Goal: Use online tool/utility: Use online tool/utility

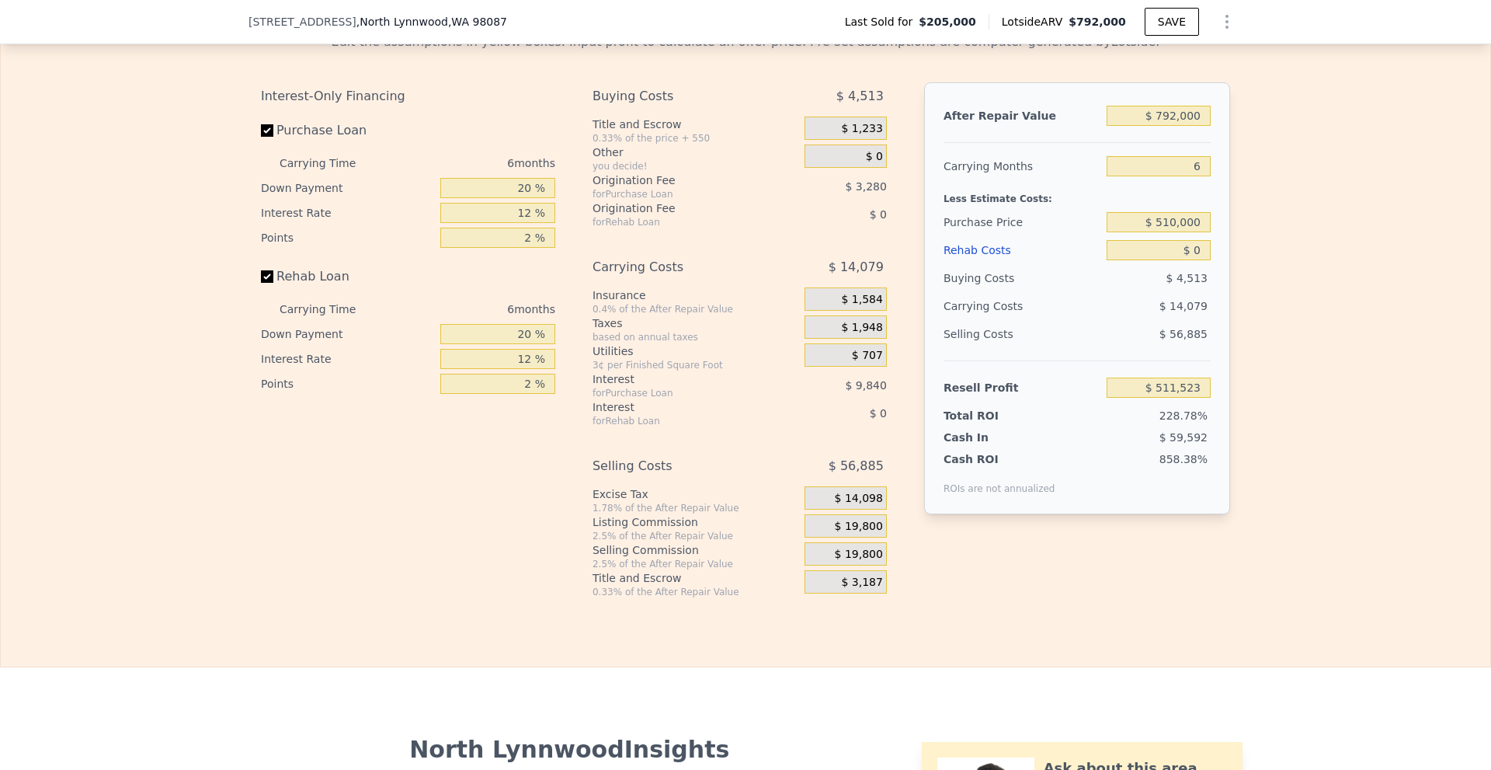
scroll to position [1708, 0]
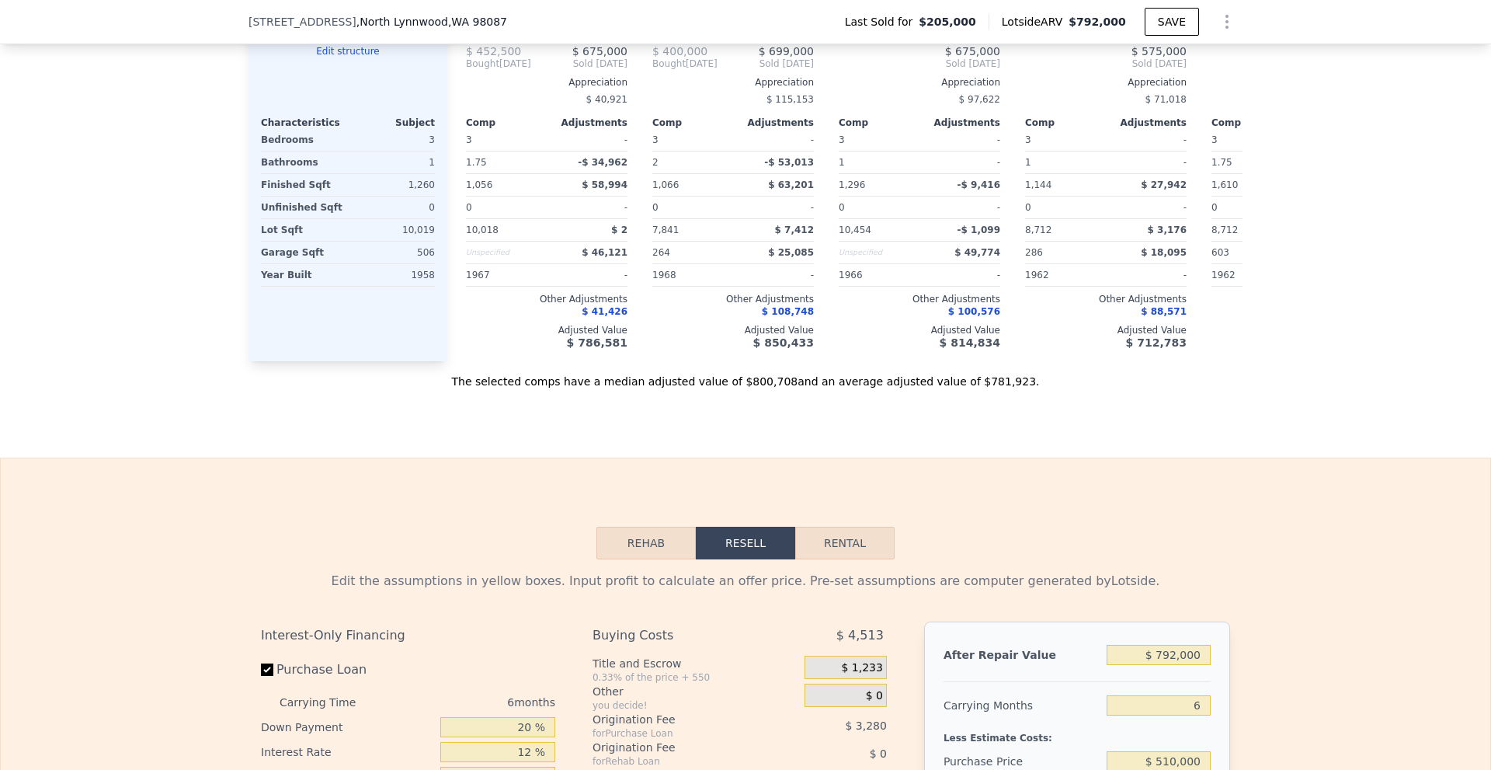
drag, startPoint x: 88, startPoint y: 390, endPoint x: 80, endPoint y: -4, distance: 393.9
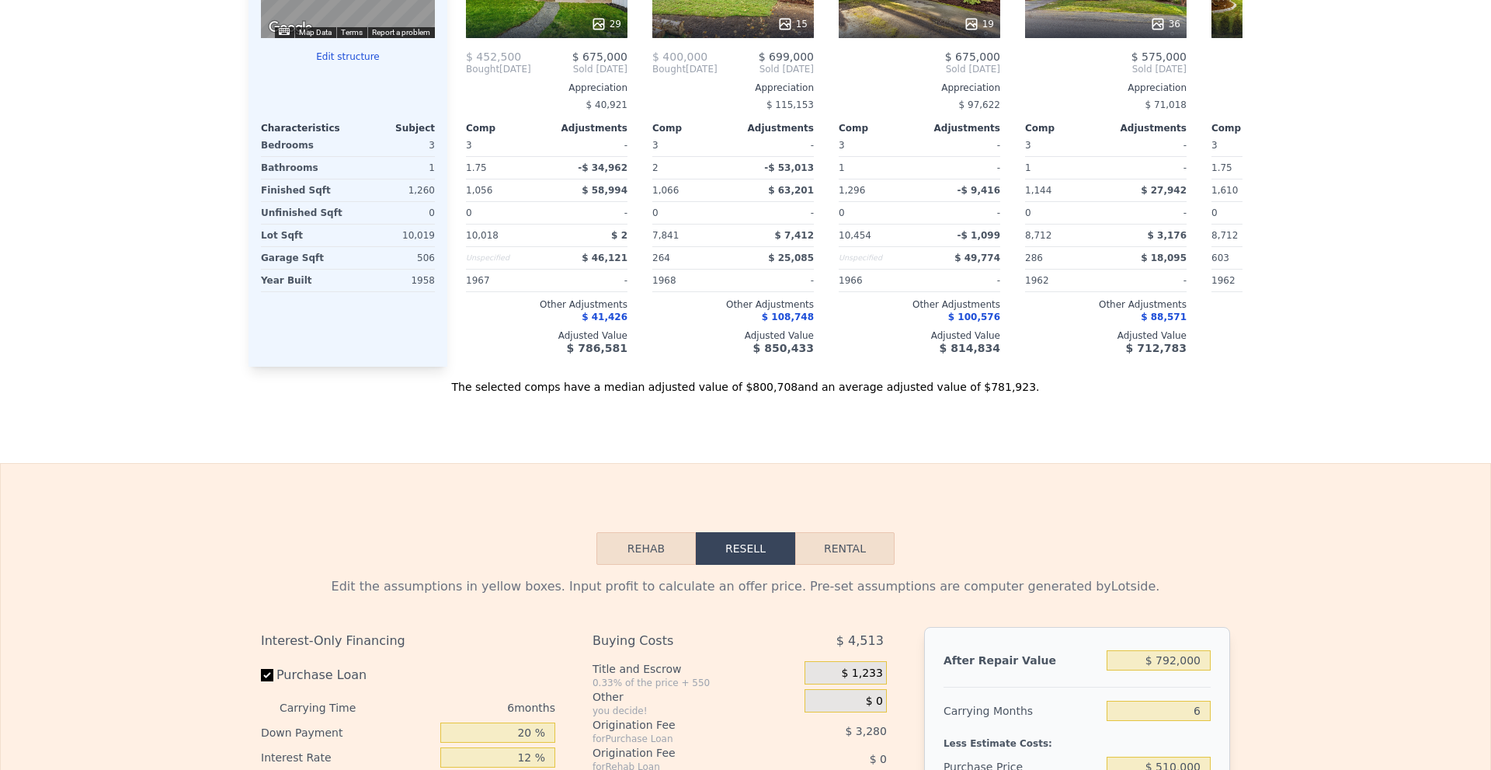
scroll to position [0, 0]
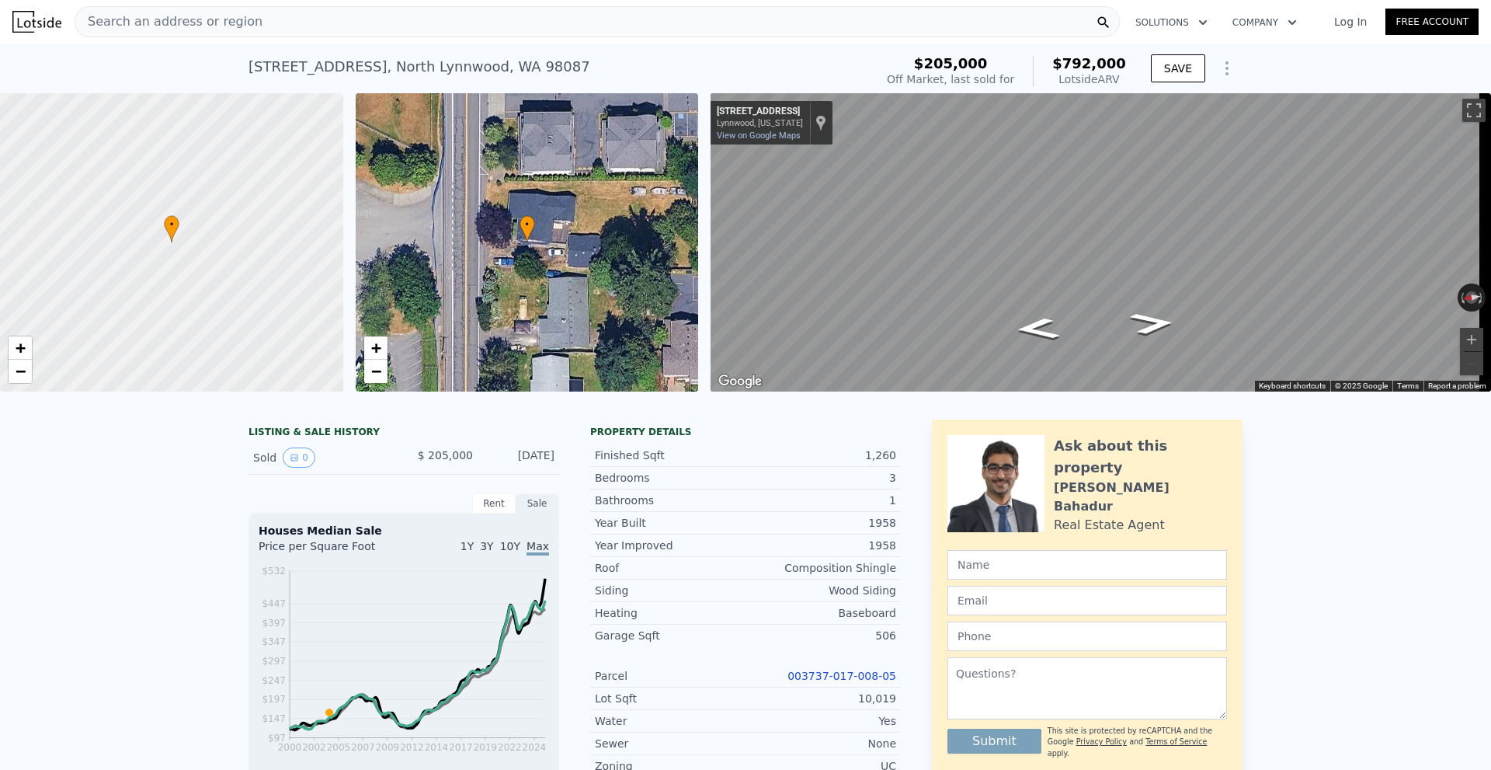
click at [315, 24] on div "Search an address or region" at bounding box center [598, 21] width 1046 height 31
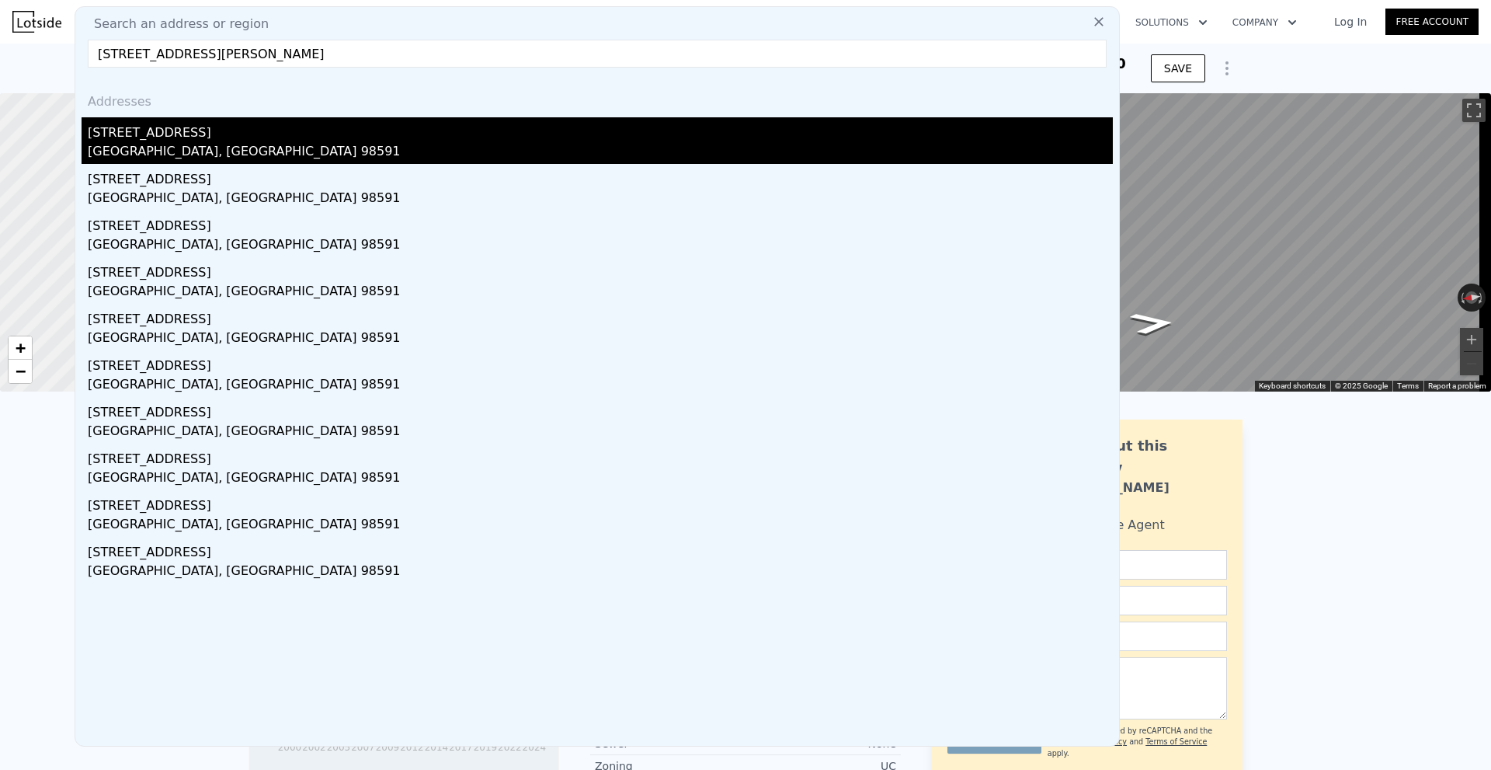
type input "[STREET_ADDRESS][PERSON_NAME]"
click at [272, 148] on div "[GEOGRAPHIC_DATA], [GEOGRAPHIC_DATA] 98591" at bounding box center [600, 153] width 1025 height 22
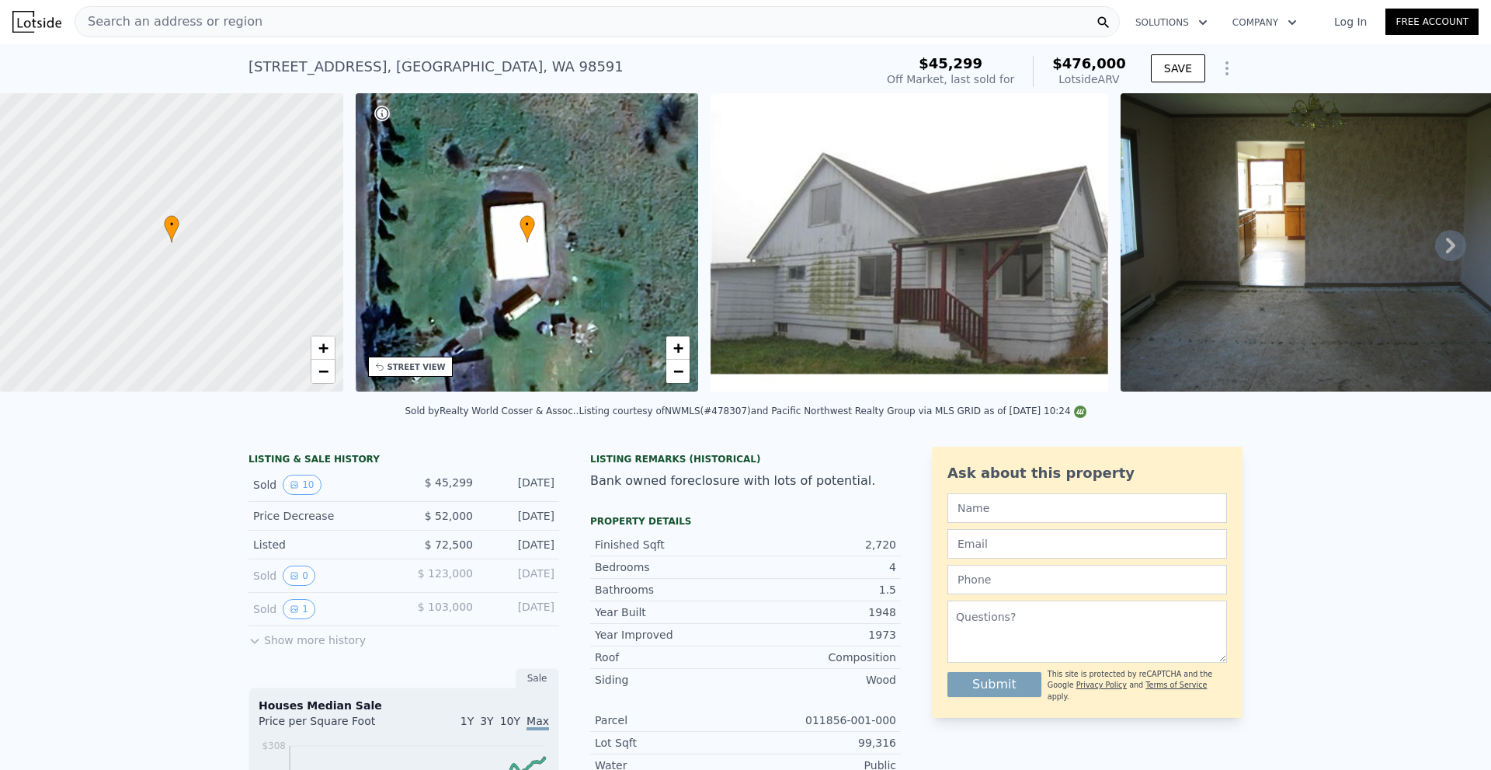
click at [1446, 246] on icon at bounding box center [1450, 246] width 9 height 16
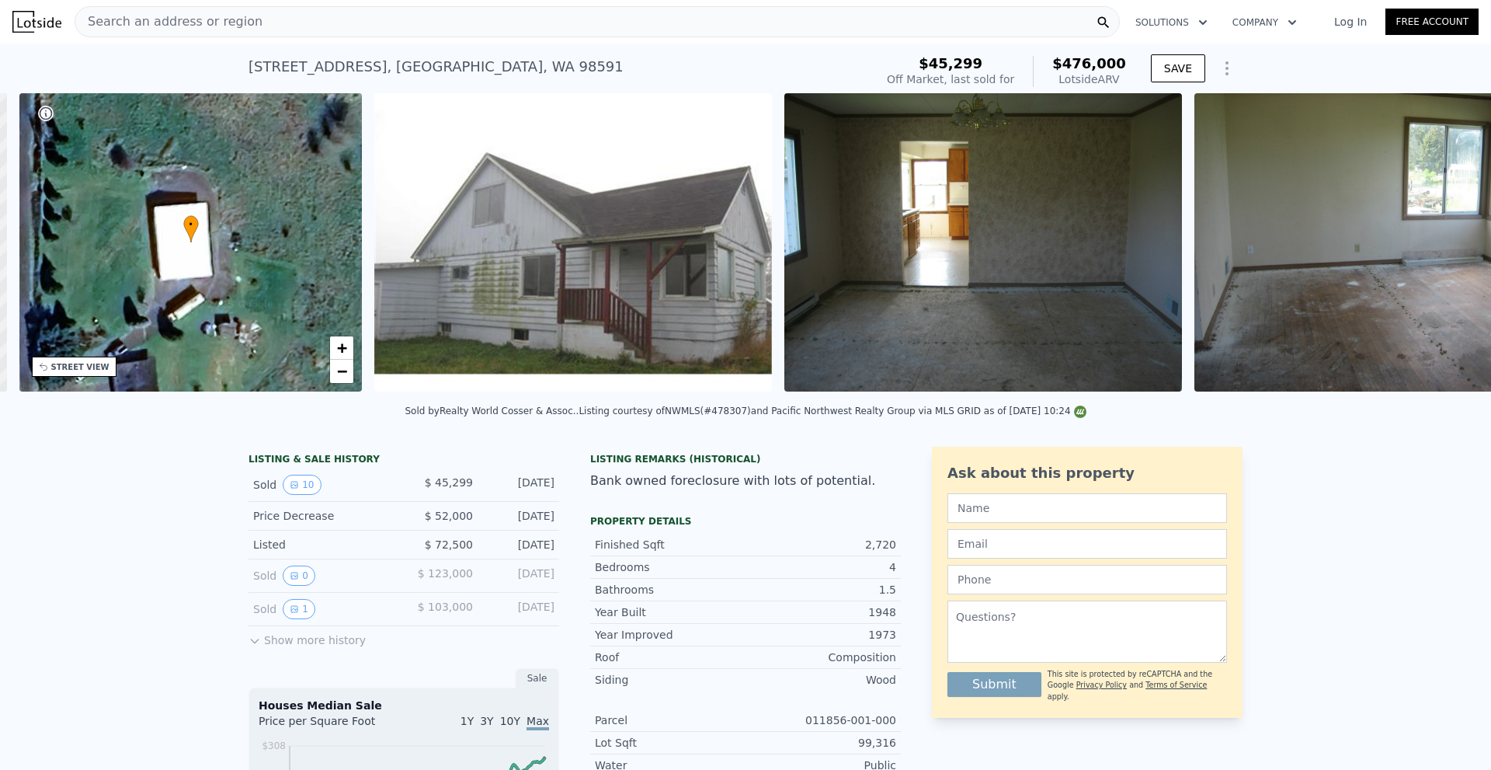
scroll to position [0, 362]
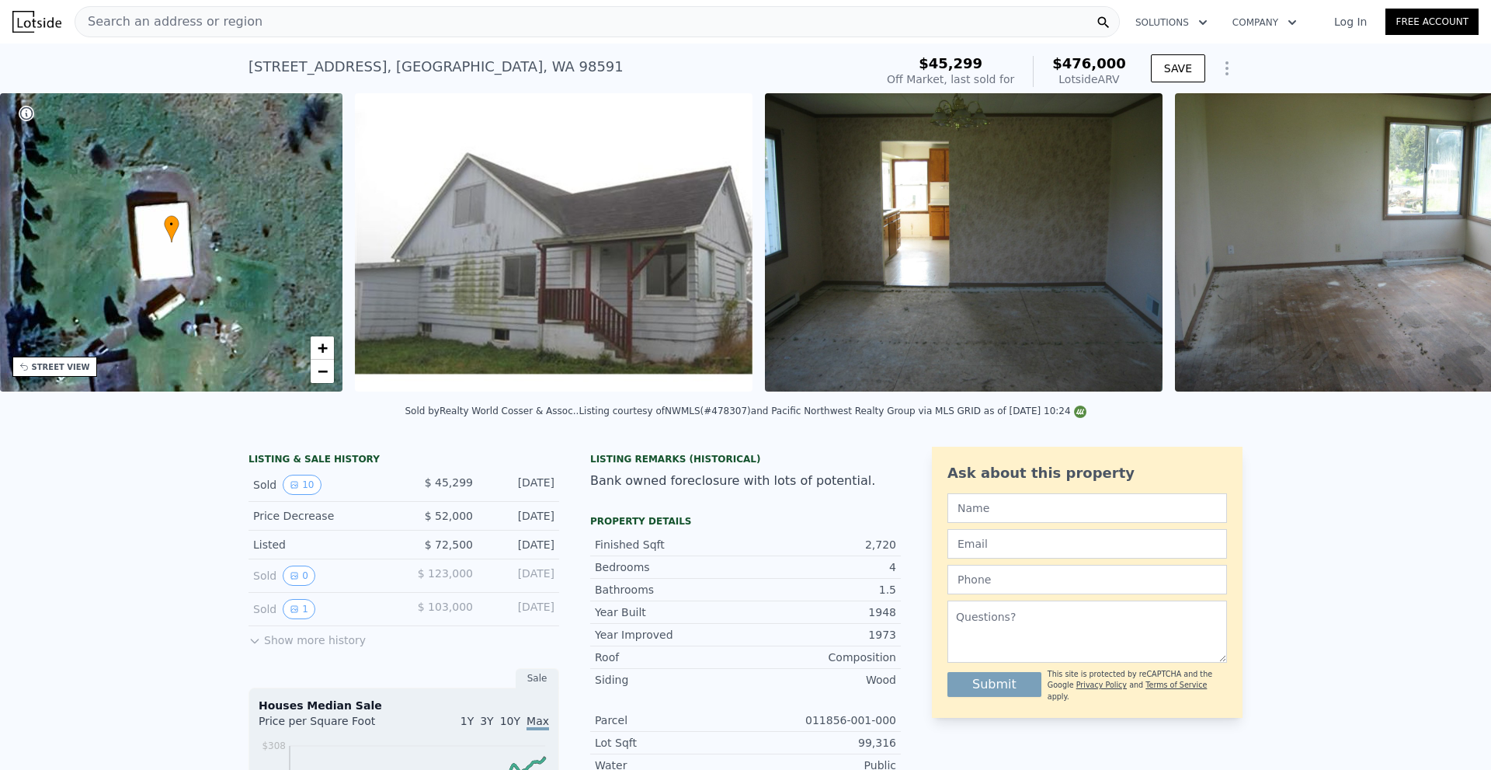
click at [1437, 246] on img at bounding box center [1374, 242] width 398 height 298
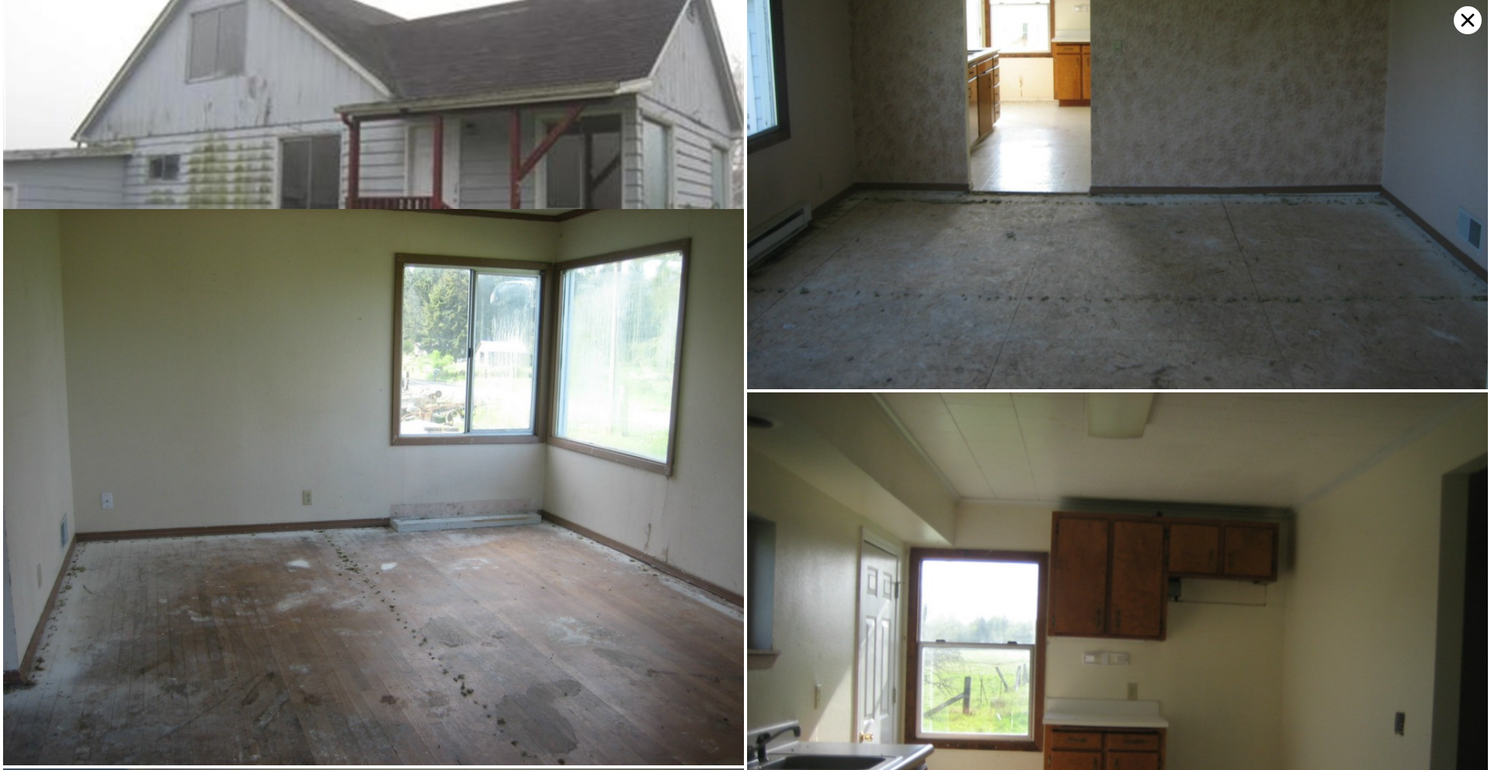
scroll to position [376, 0]
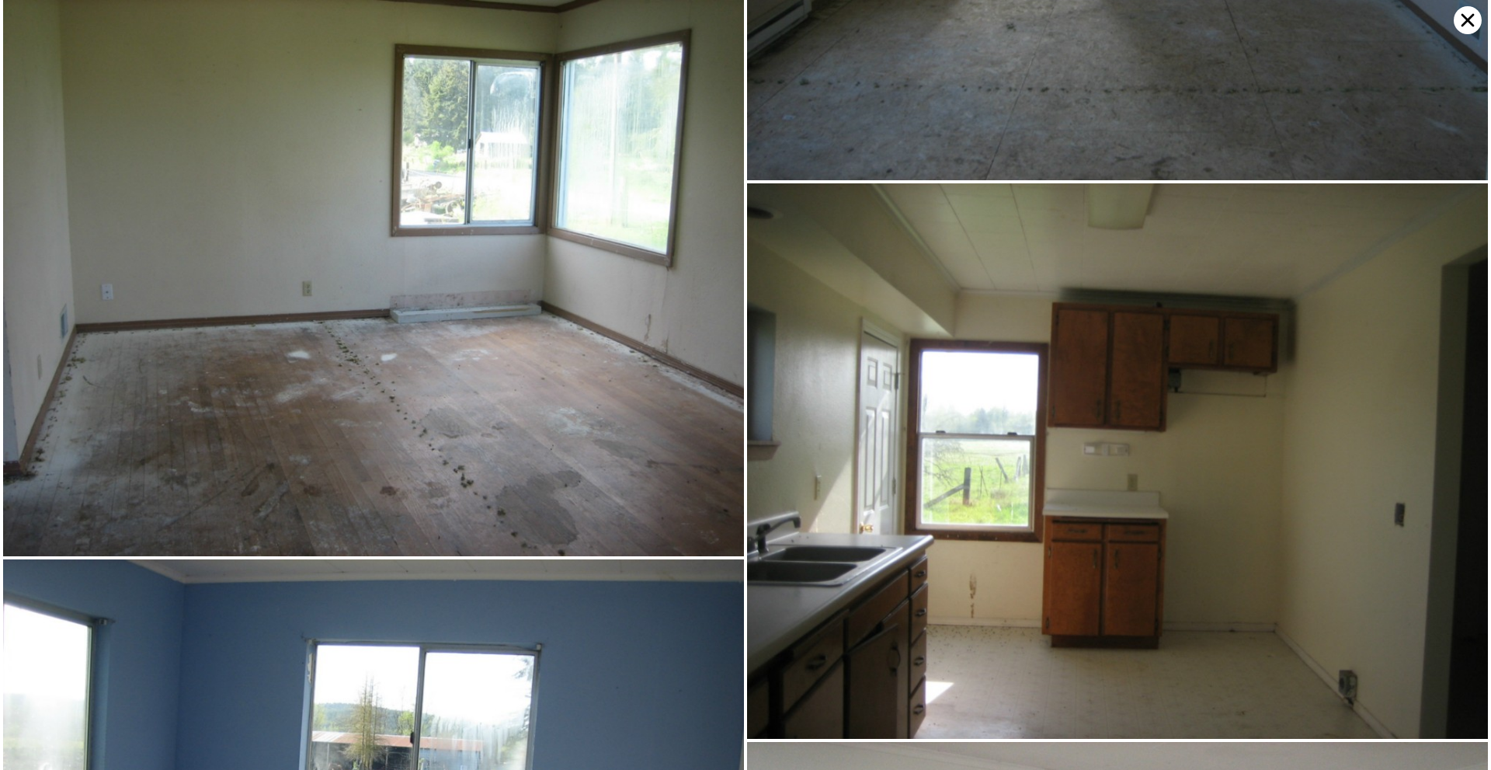
click at [1467, 24] on icon at bounding box center [1468, 20] width 28 height 28
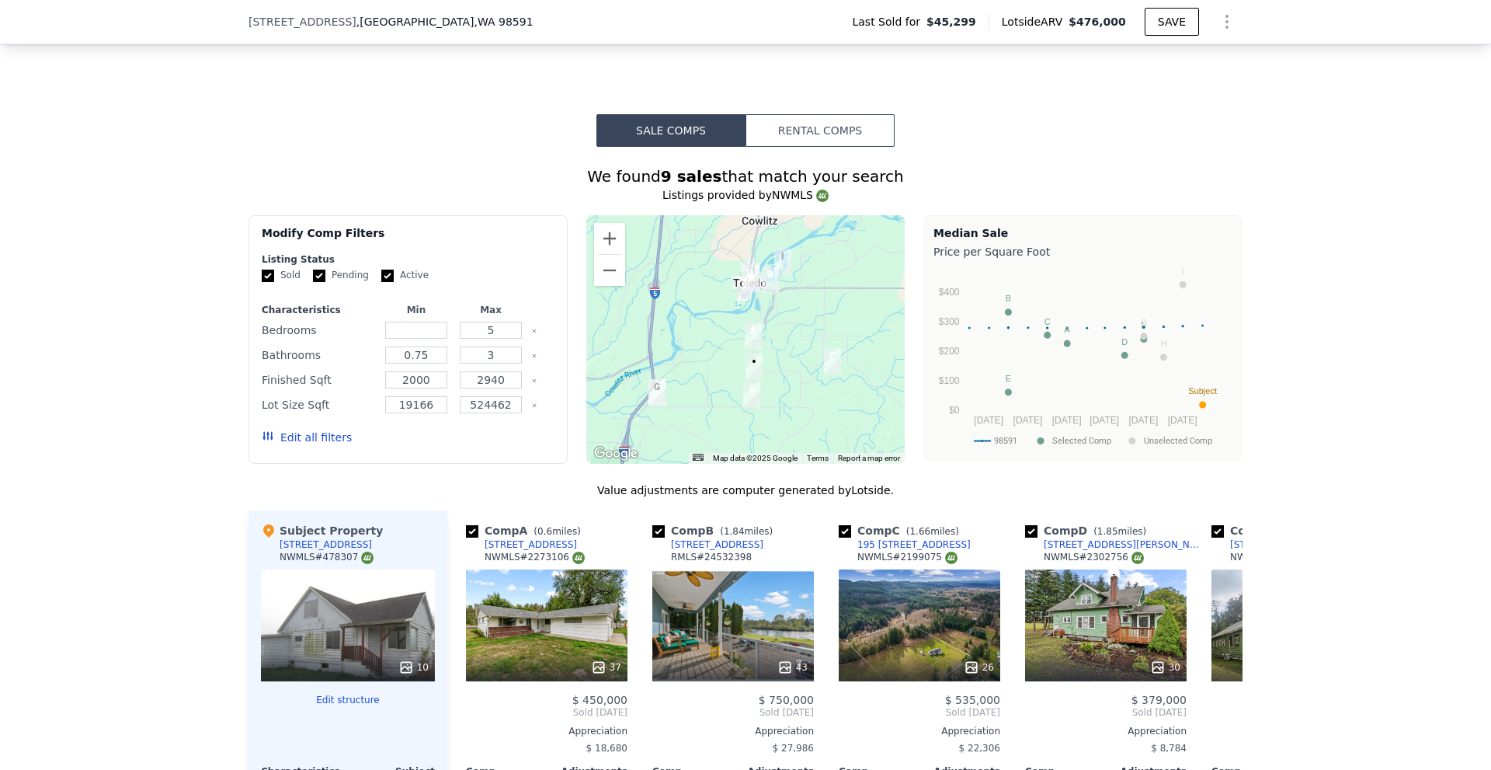
scroll to position [1703, 0]
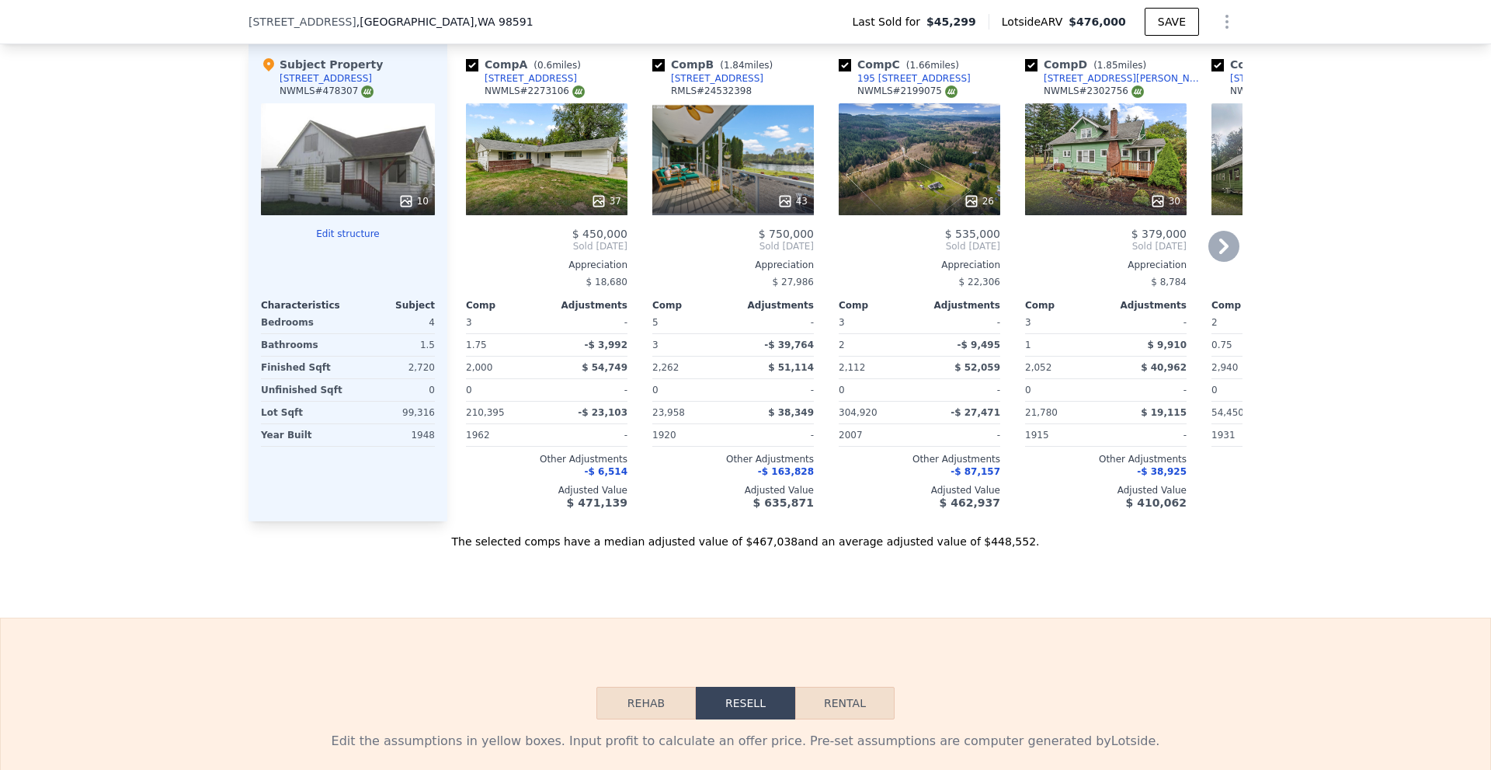
click at [1159, 206] on icon at bounding box center [1158, 201] width 10 height 10
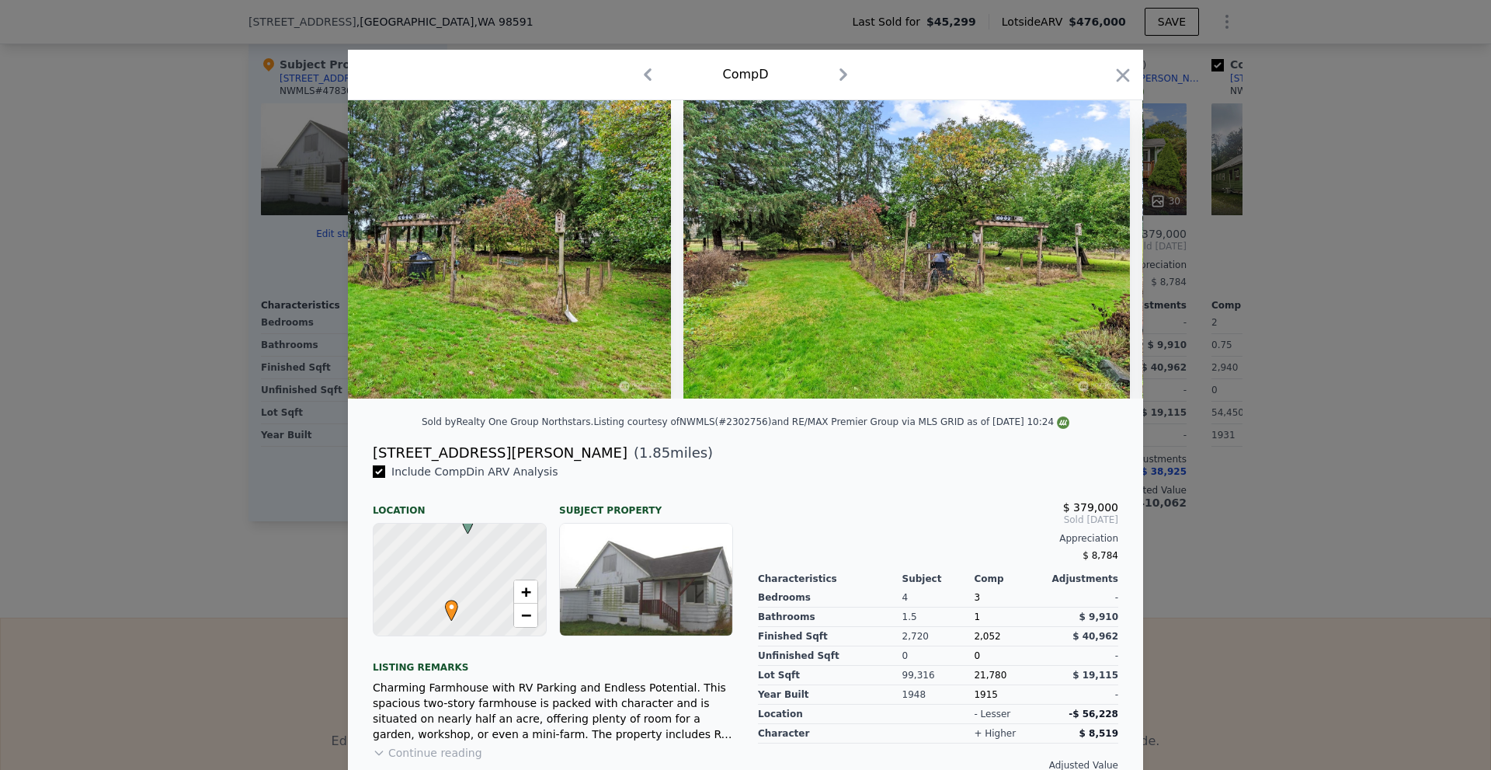
scroll to position [0, 13179]
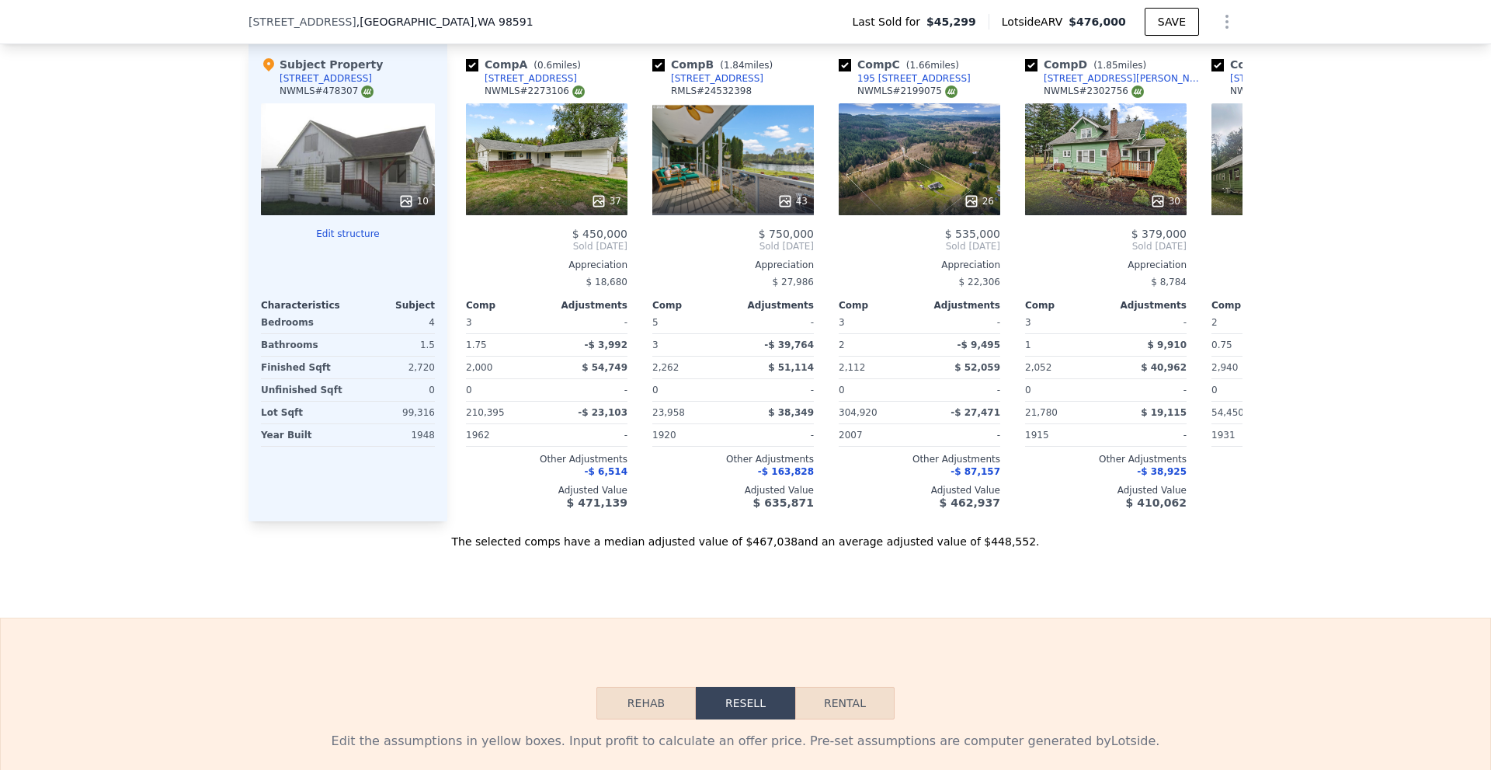
click at [1320, 479] on div "We found 9 sales that match your search Listings provided by NWMLS Filters Map …" at bounding box center [745, 115] width 1491 height 868
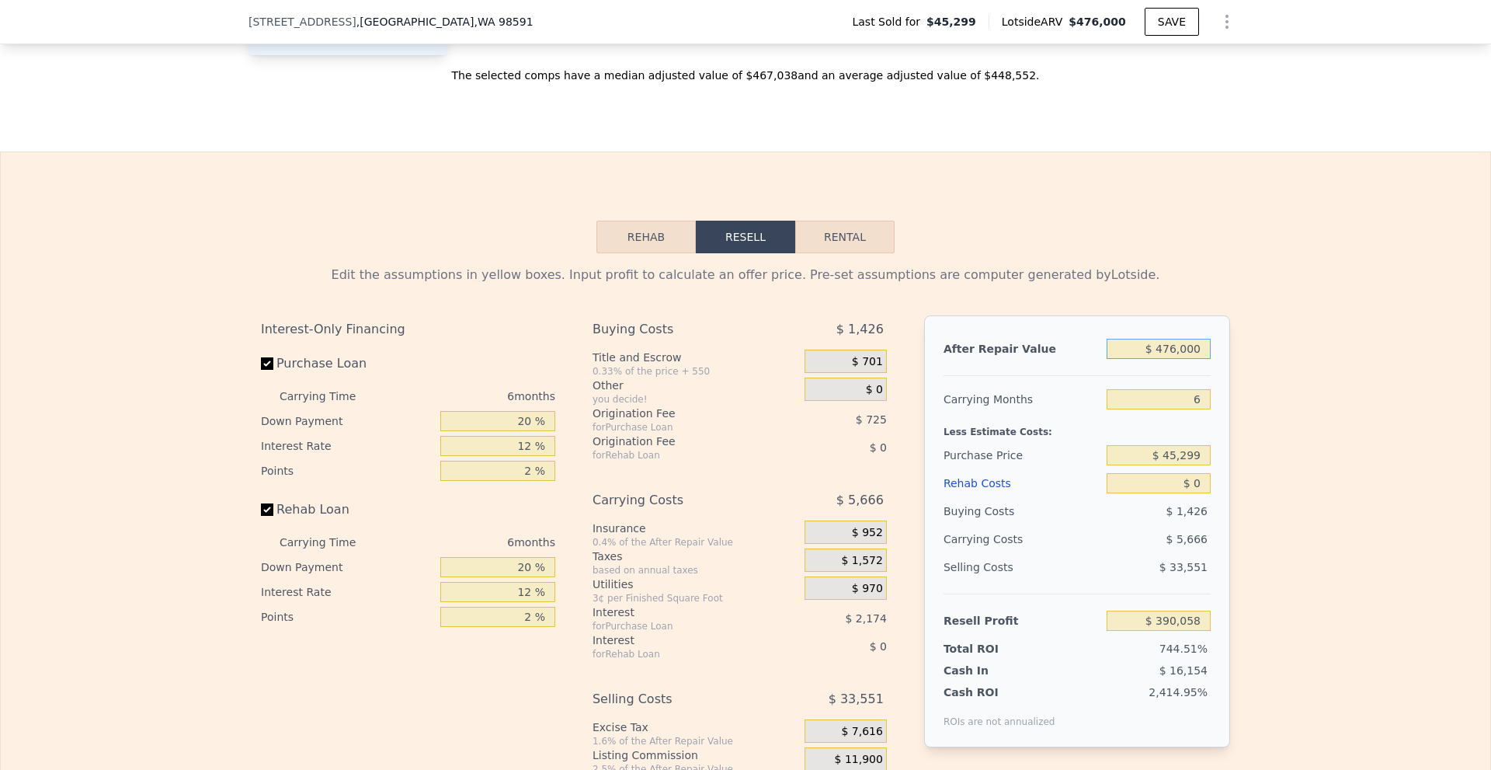
drag, startPoint x: 1167, startPoint y: 369, endPoint x: 1226, endPoint y: 364, distance: 59.3
click at [1226, 364] on div "Edit the assumptions in yellow boxes. Input profit to calculate an offer price.…" at bounding box center [746, 542] width 994 height 578
type input "$ 4"
type input "-$ 51,985"
type input "$ 40"
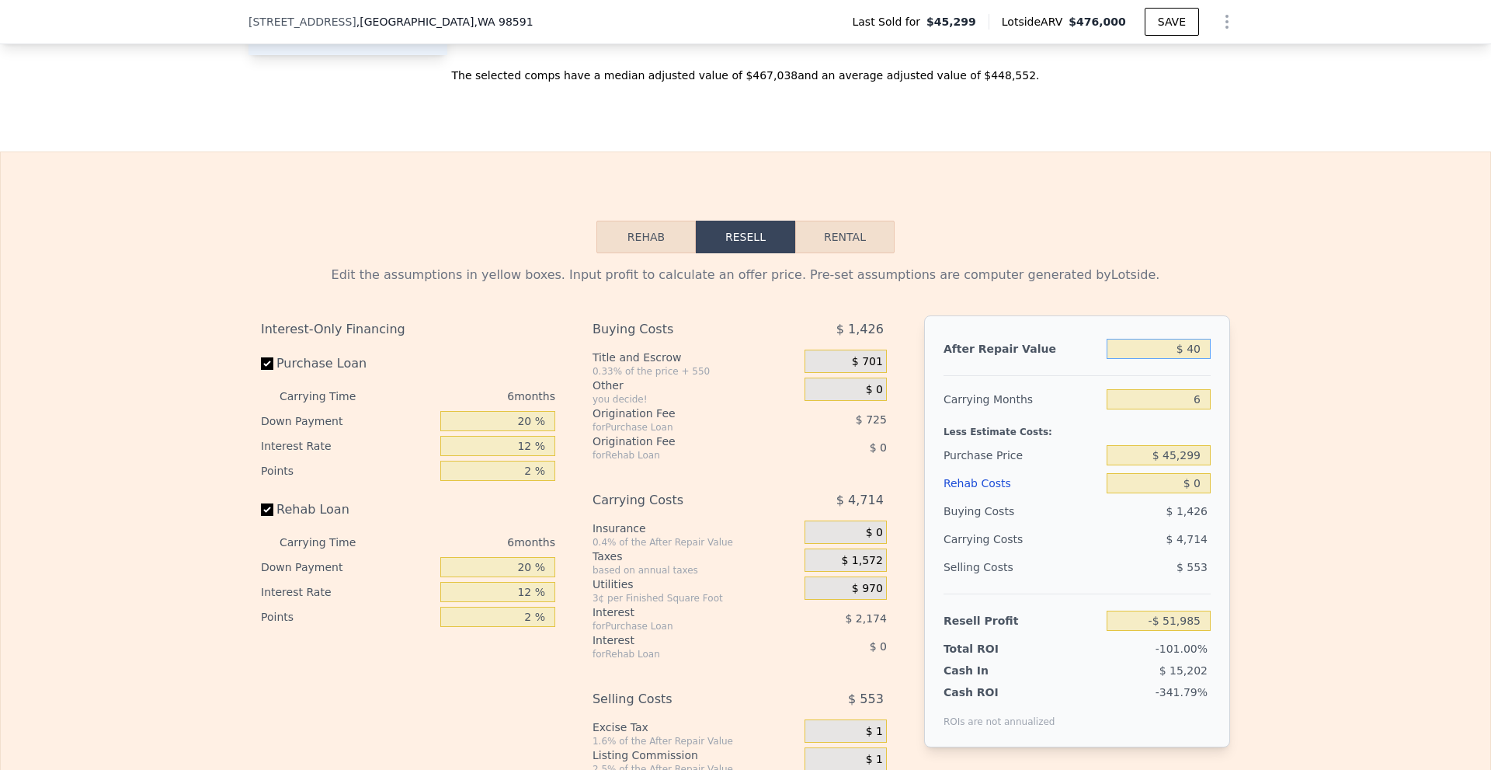
type input "-$ 51,952"
type input "$ 400"
type input "-$ 51,617"
type input "$ 4,000"
type input "-$ 48,274"
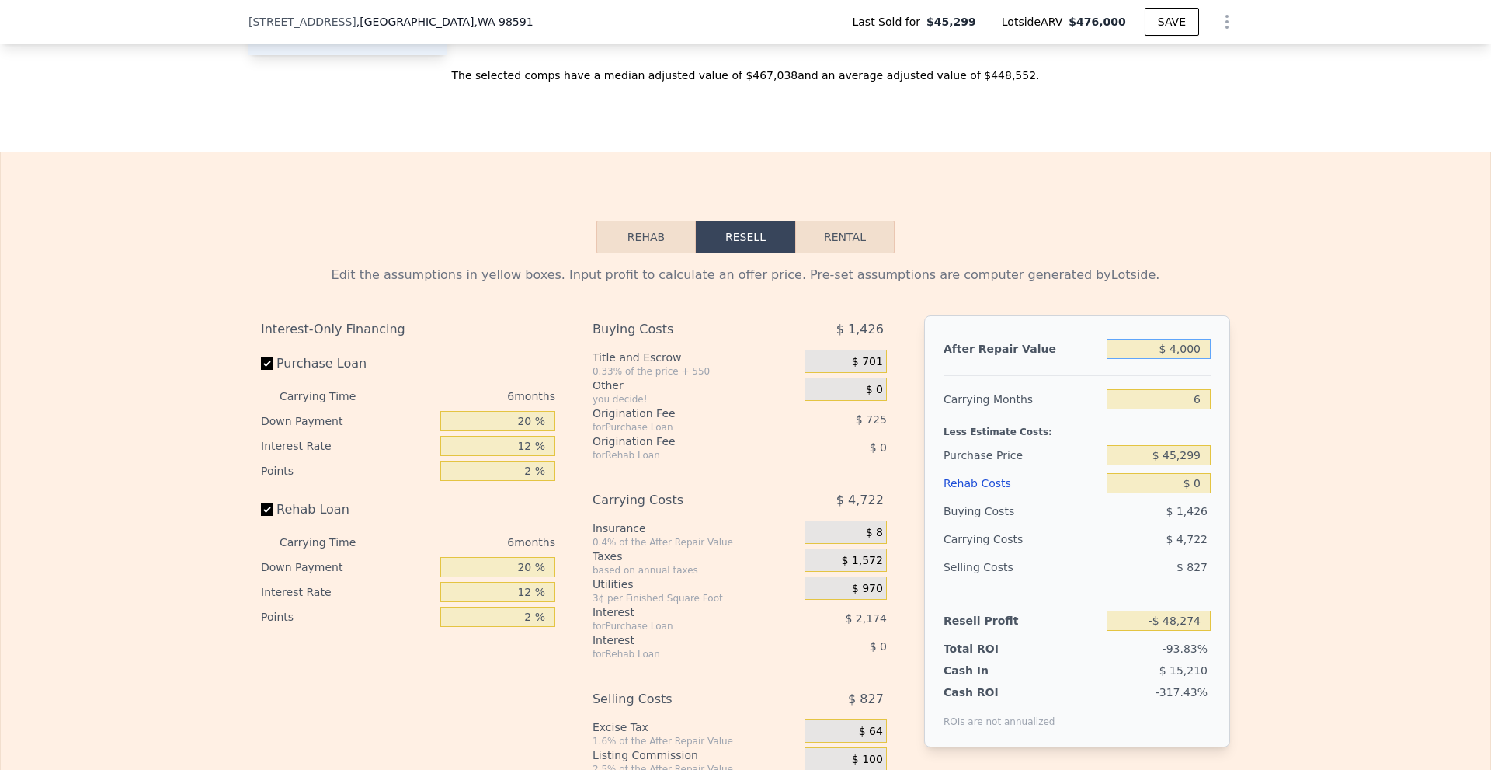
type input "$ 40,000"
type input "-$ 14,842"
type input "$ 400,000"
type input "$ 319,479"
type input "$ 400,000"
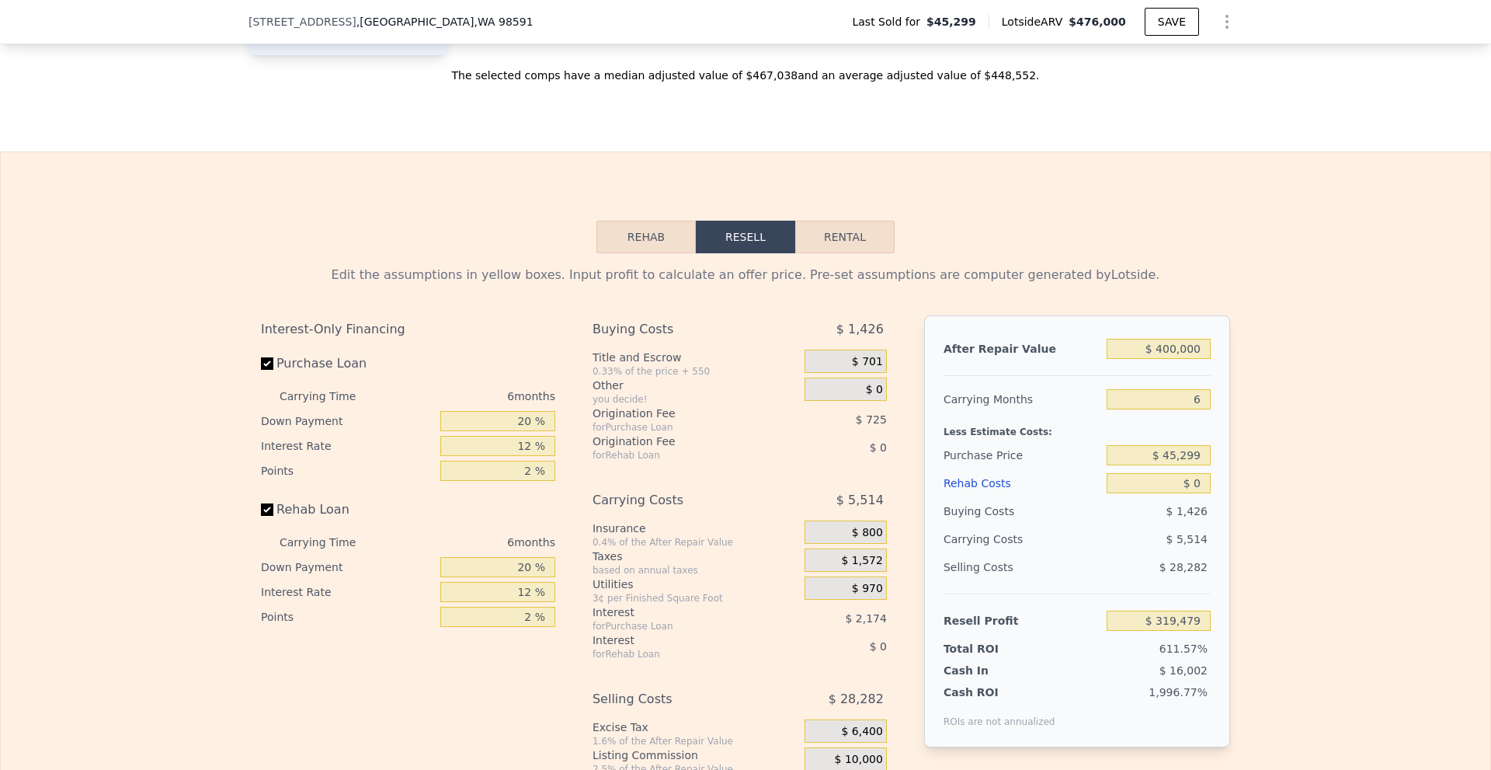
click at [1369, 515] on div "Edit the assumptions in yellow boxes. Input profit to calculate an offer price.…" at bounding box center [746, 542] width 1490 height 578
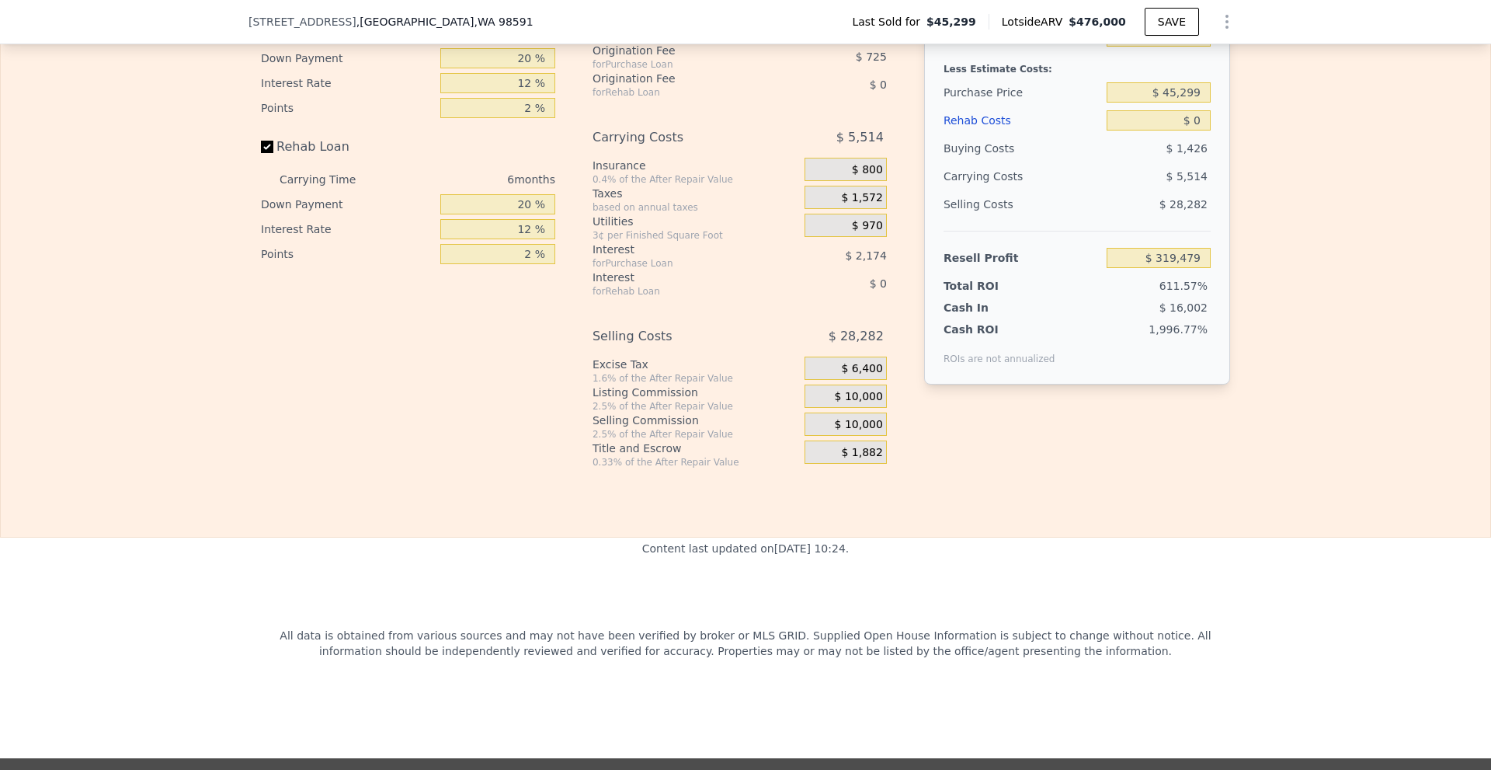
scroll to position [2403, 0]
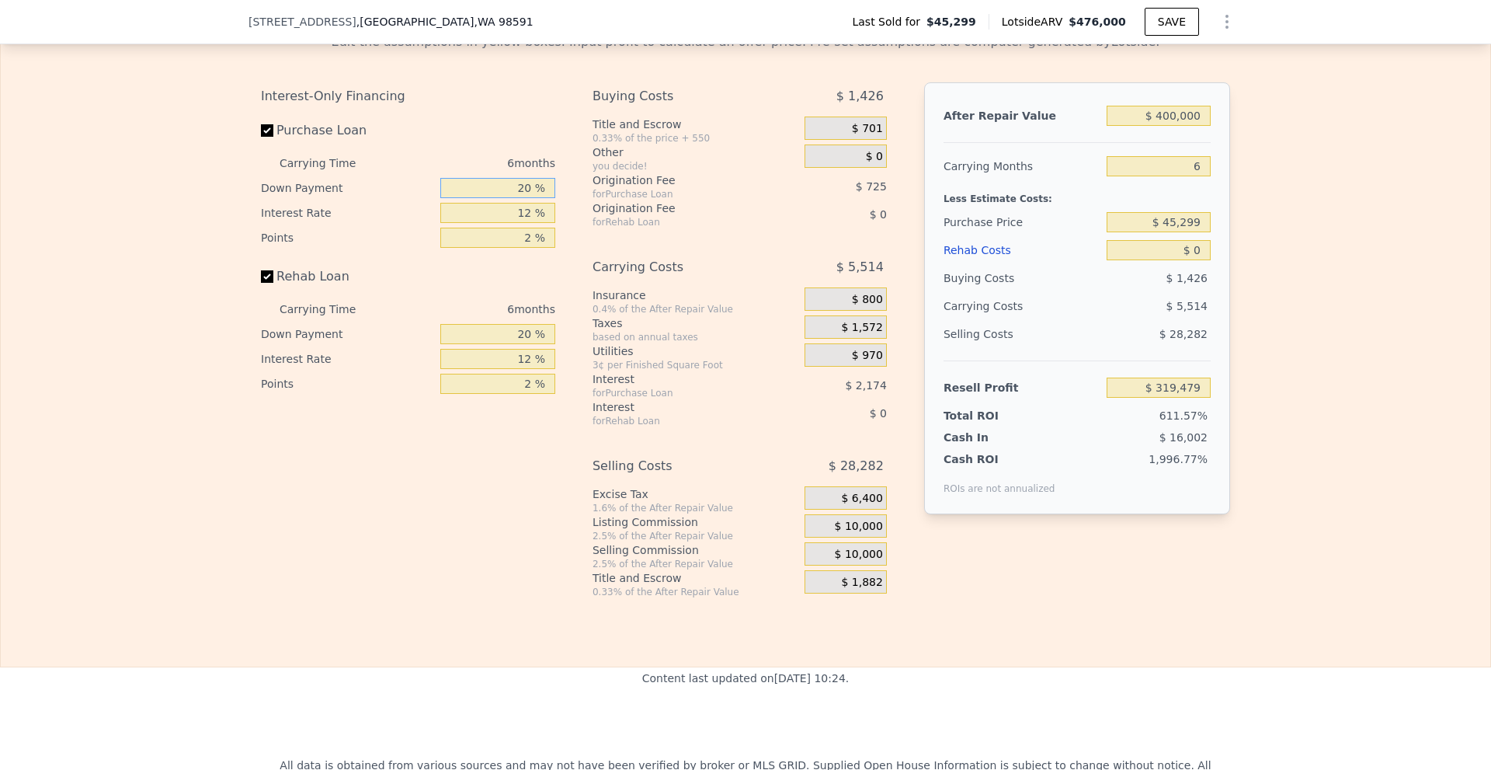
click at [523, 198] on input "20 %" at bounding box center [497, 188] width 115 height 20
type input "10 %"
type input "$ 319,113"
type input "10 %"
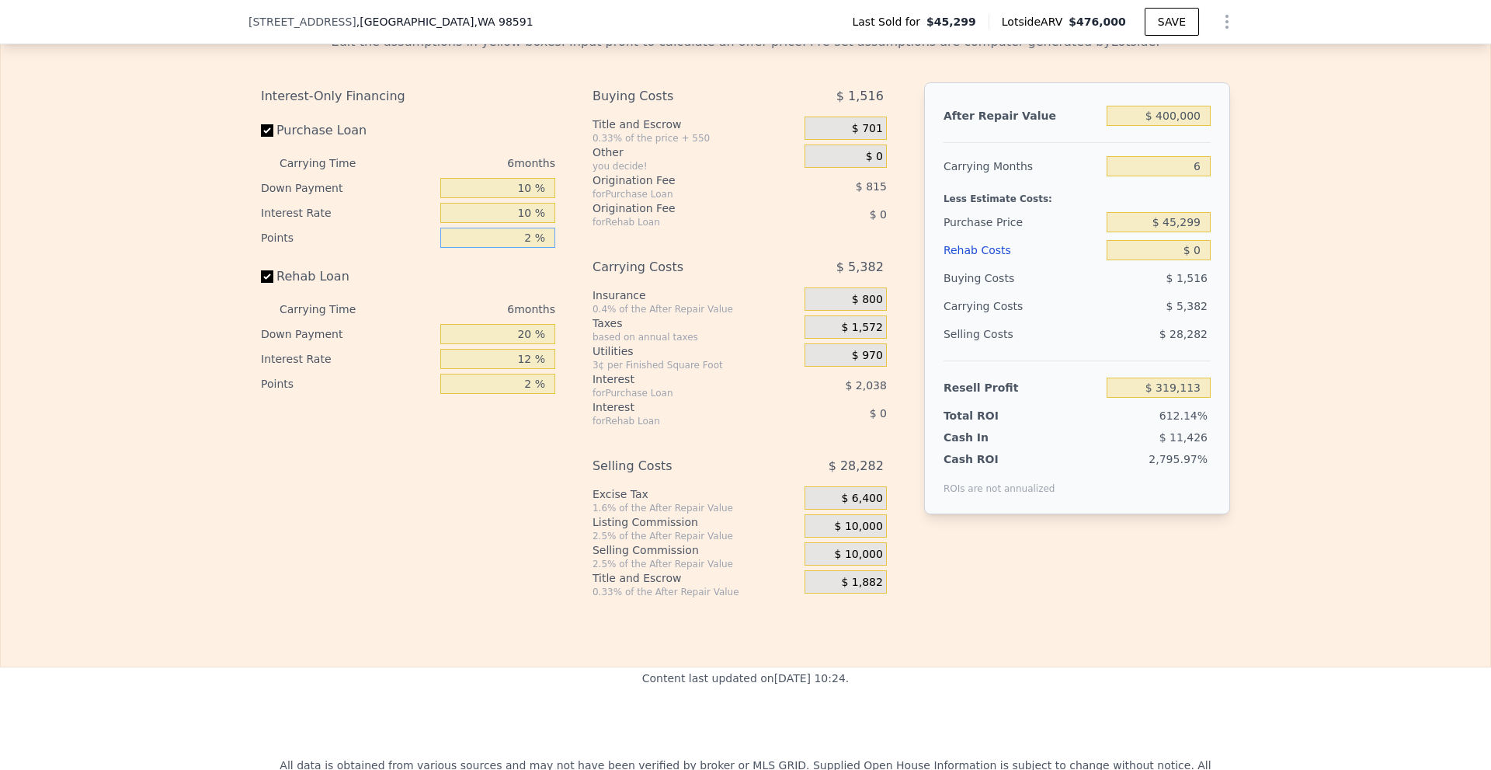
type input "$ 319,521"
type input "1 %"
type input "$ 319,928"
type input "1 %"
type input "10 %"
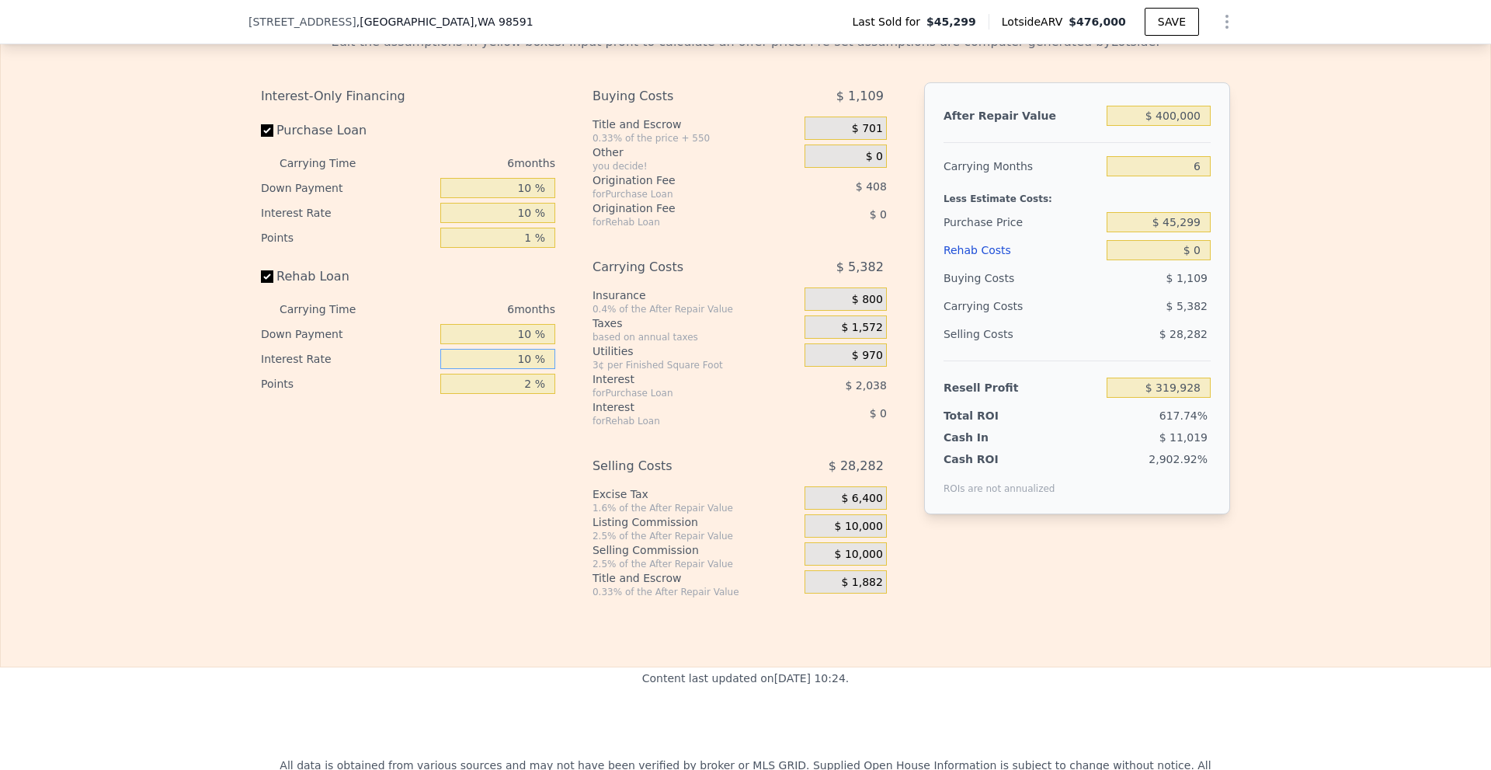
type input "10 %"
type input "1 %"
click at [842, 534] on span "$ 10,000" at bounding box center [859, 527] width 48 height 14
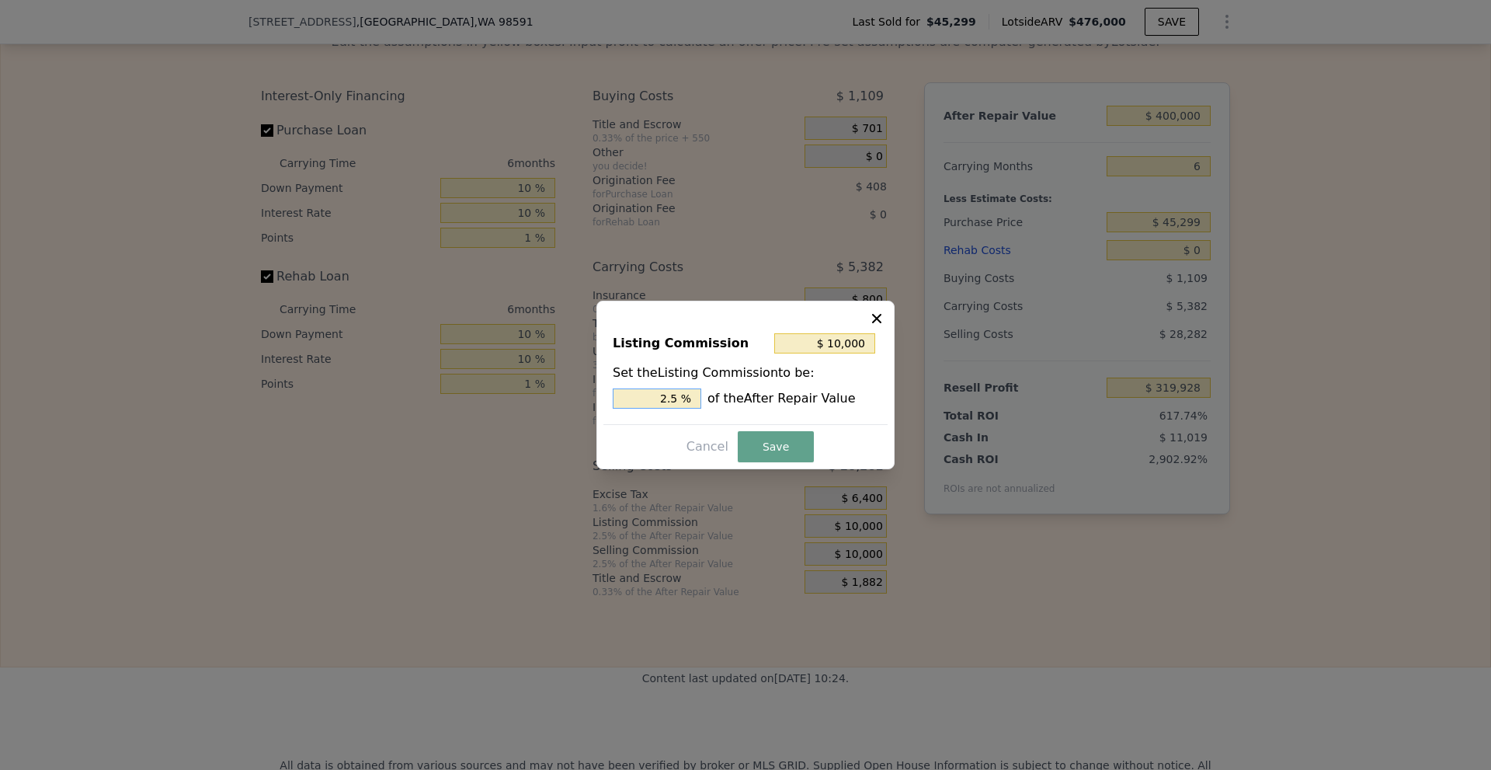
drag, startPoint x: 682, startPoint y: 405, endPoint x: 667, endPoint y: 401, distance: 15.3
click at [667, 401] on input "2.5 %" at bounding box center [657, 398] width 89 height 20
click at [664, 400] on input "2.5 %" at bounding box center [657, 398] width 89 height 20
drag, startPoint x: 662, startPoint y: 398, endPoint x: 672, endPoint y: 398, distance: 10.1
click at [672, 398] on input "2.5 %" at bounding box center [657, 398] width 89 height 20
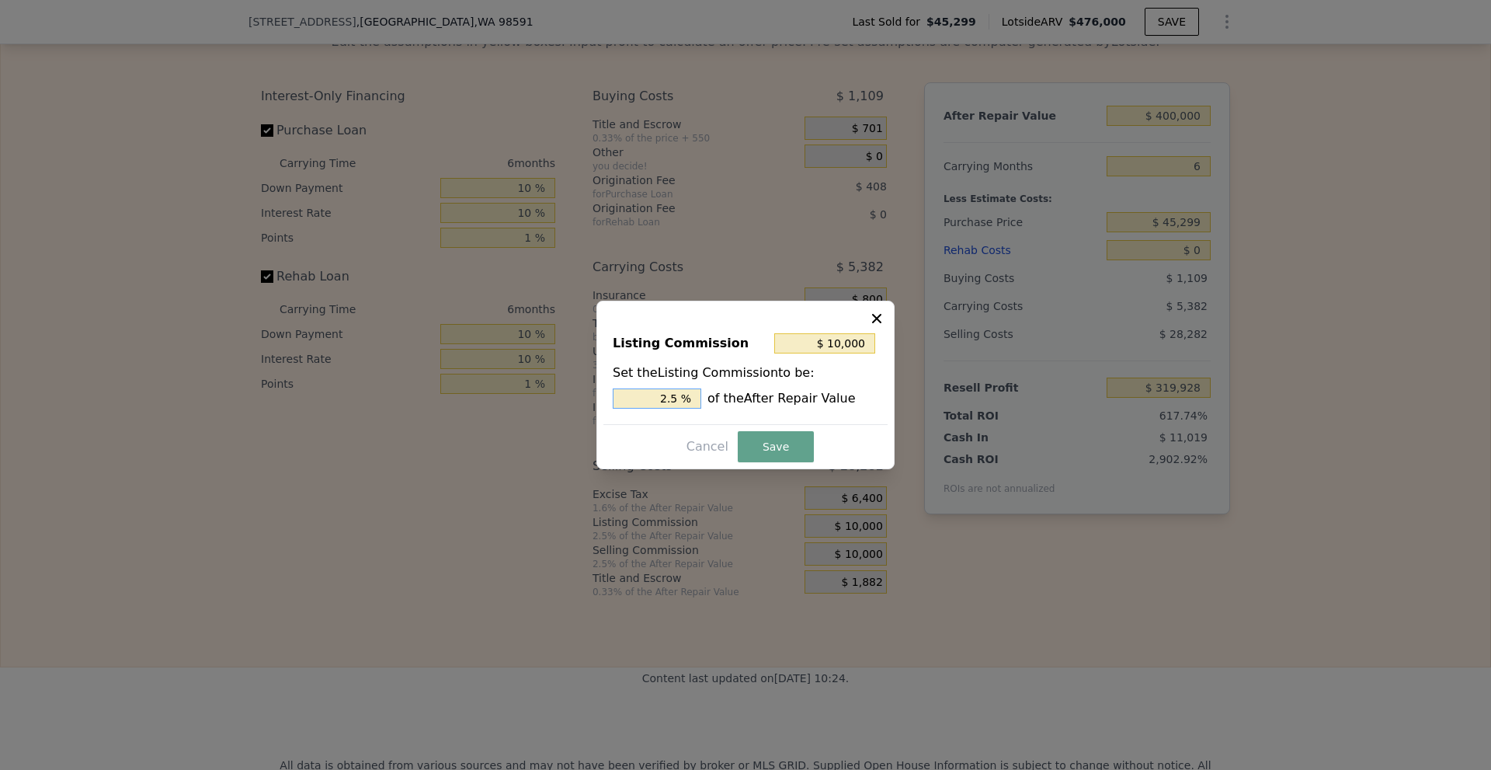
type input "$ 6,000"
type input "1.5 %"
click at [780, 441] on button "Save" at bounding box center [776, 446] width 76 height 31
type input "$ 323,928"
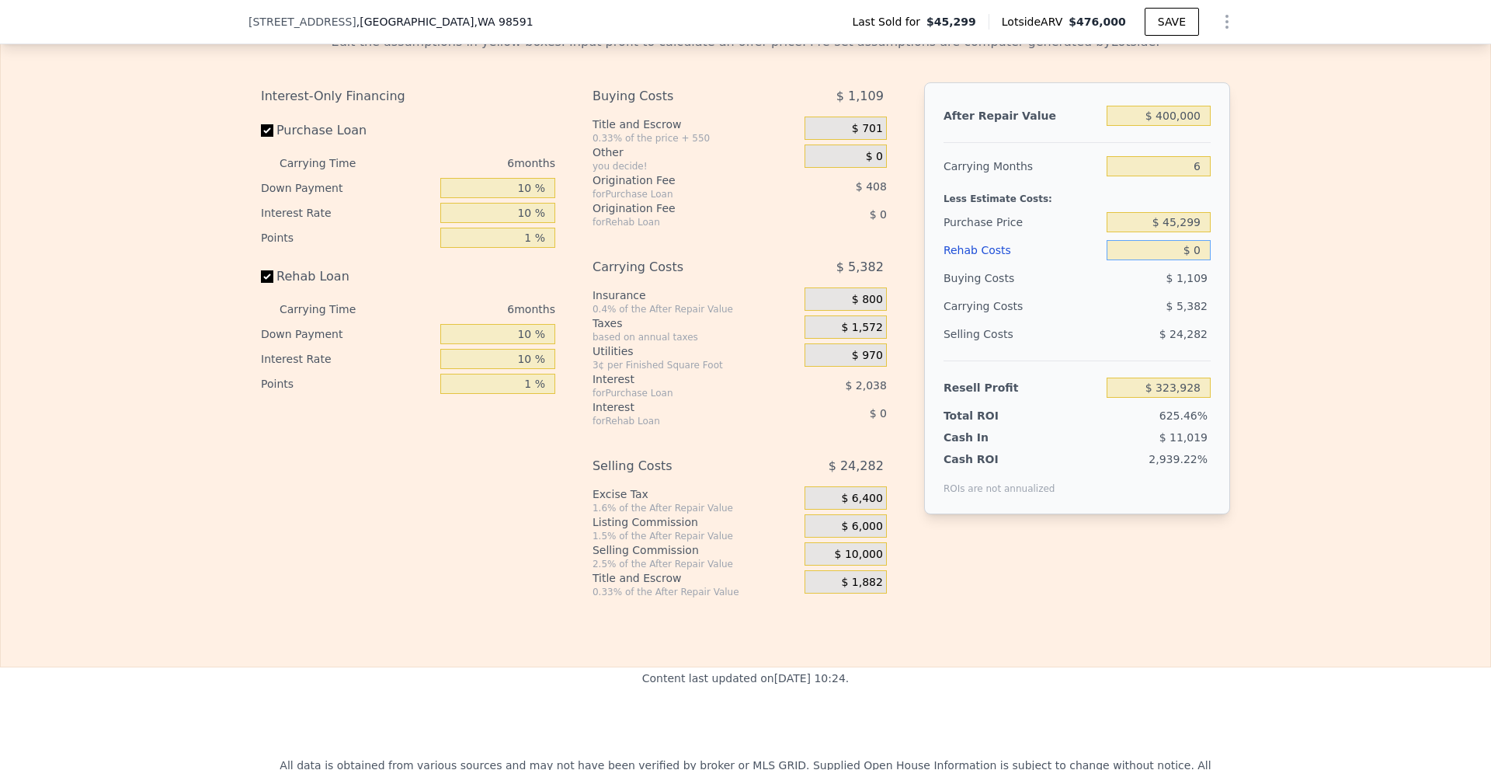
click at [1189, 260] on input "$ 0" at bounding box center [1159, 250] width 104 height 20
type input "$ 500"
type input "$ 323,399"
type input "$ 50,000"
type input "$ 271,228"
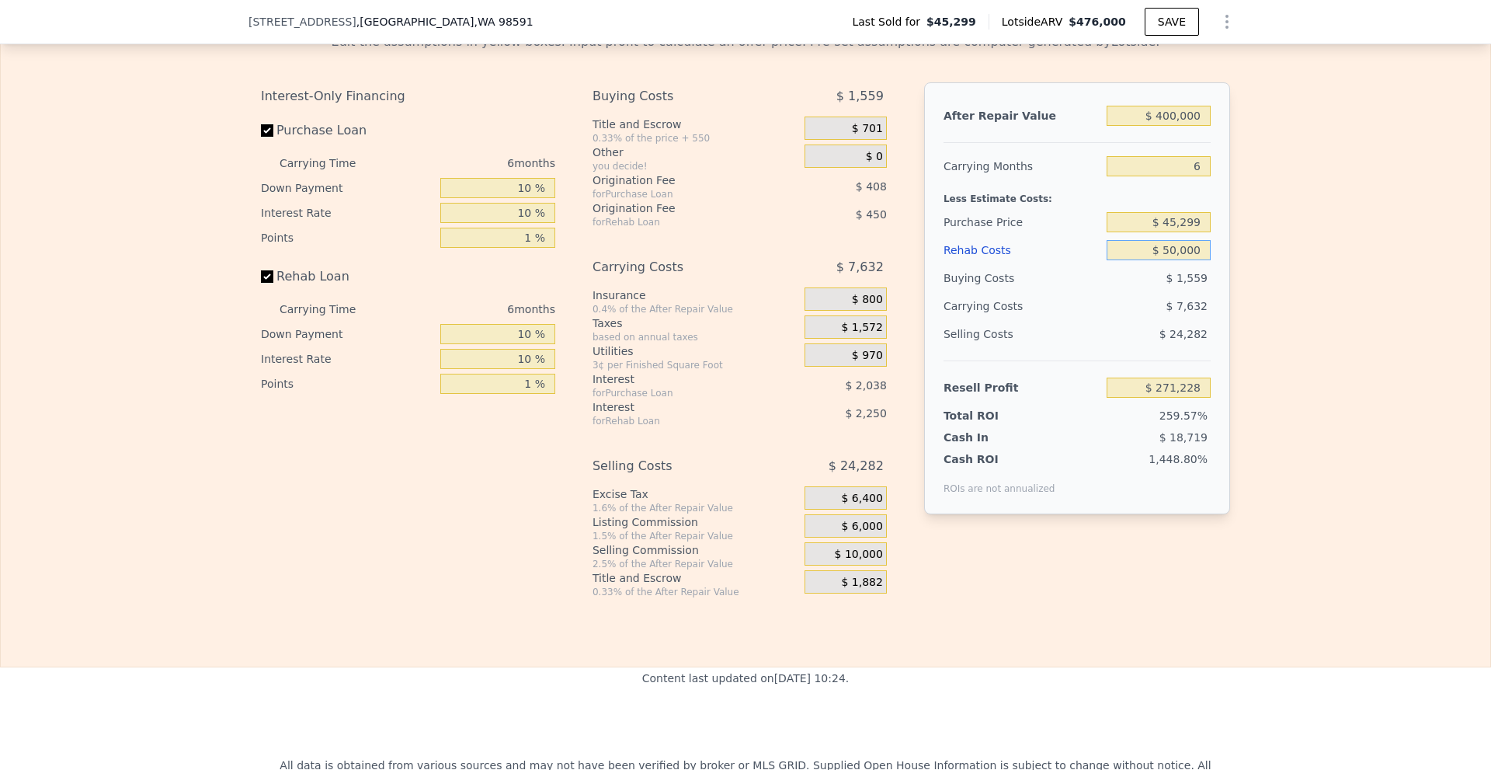
type input "$ 50,000"
drag, startPoint x: 1164, startPoint y: 241, endPoint x: 1251, endPoint y: 242, distance: 87.8
click at [1251, 242] on div "Edit the assumptions in yellow boxes. Input profit to calculate an offer price.…" at bounding box center [746, 309] width 1490 height 578
type input "$ 200,000"
click at [1251, 242] on div "Edit the assumptions in yellow boxes. Input profit to calculate an offer price.…" at bounding box center [746, 309] width 1490 height 578
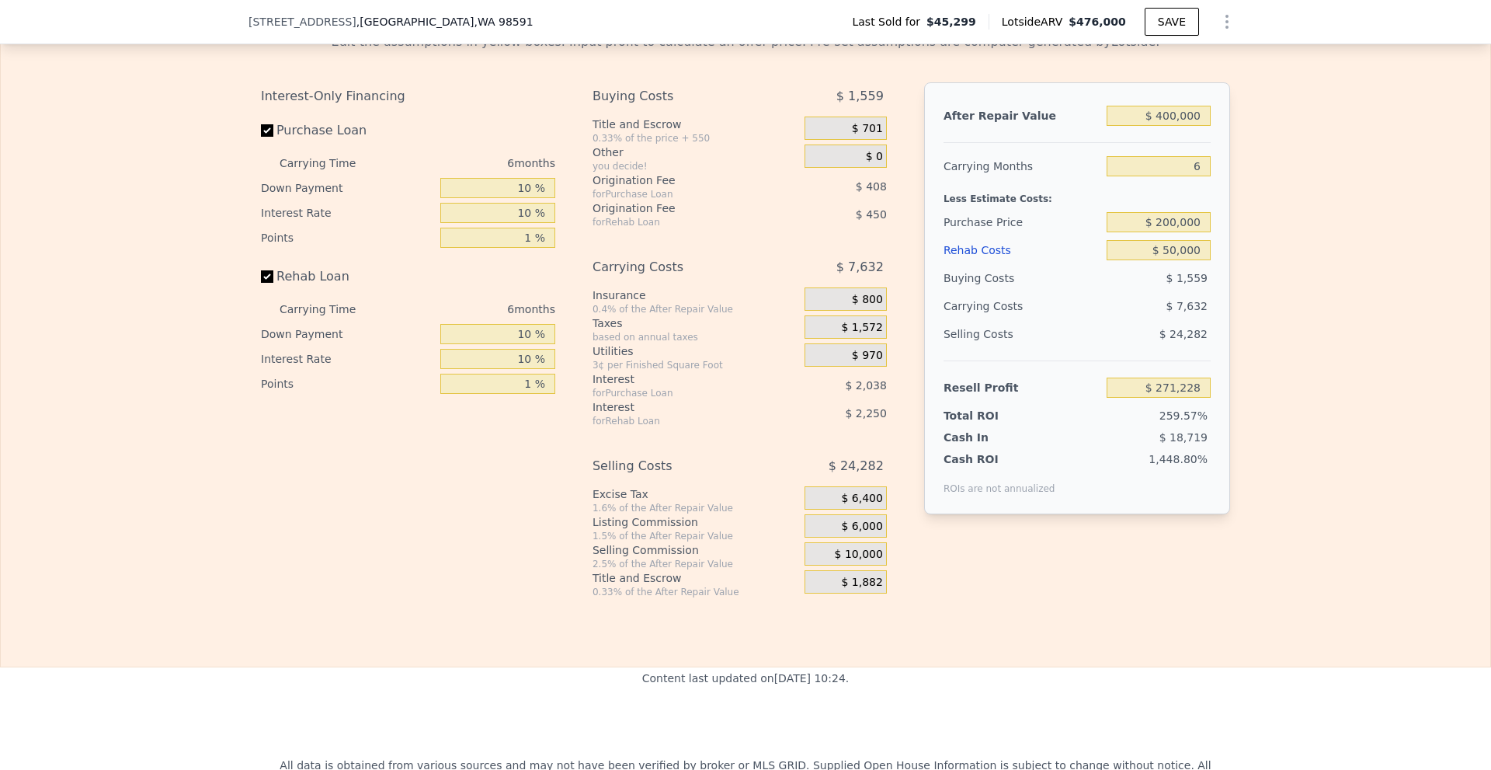
type input "$ 107,660"
click at [1167, 232] on input "$ 200,000" at bounding box center [1159, 222] width 104 height 20
type input "$ 250,000"
click at [1305, 246] on div "Edit the assumptions in yellow boxes. Input profit to calculate an offer price.…" at bounding box center [746, 309] width 1490 height 578
type input "$ 54,793"
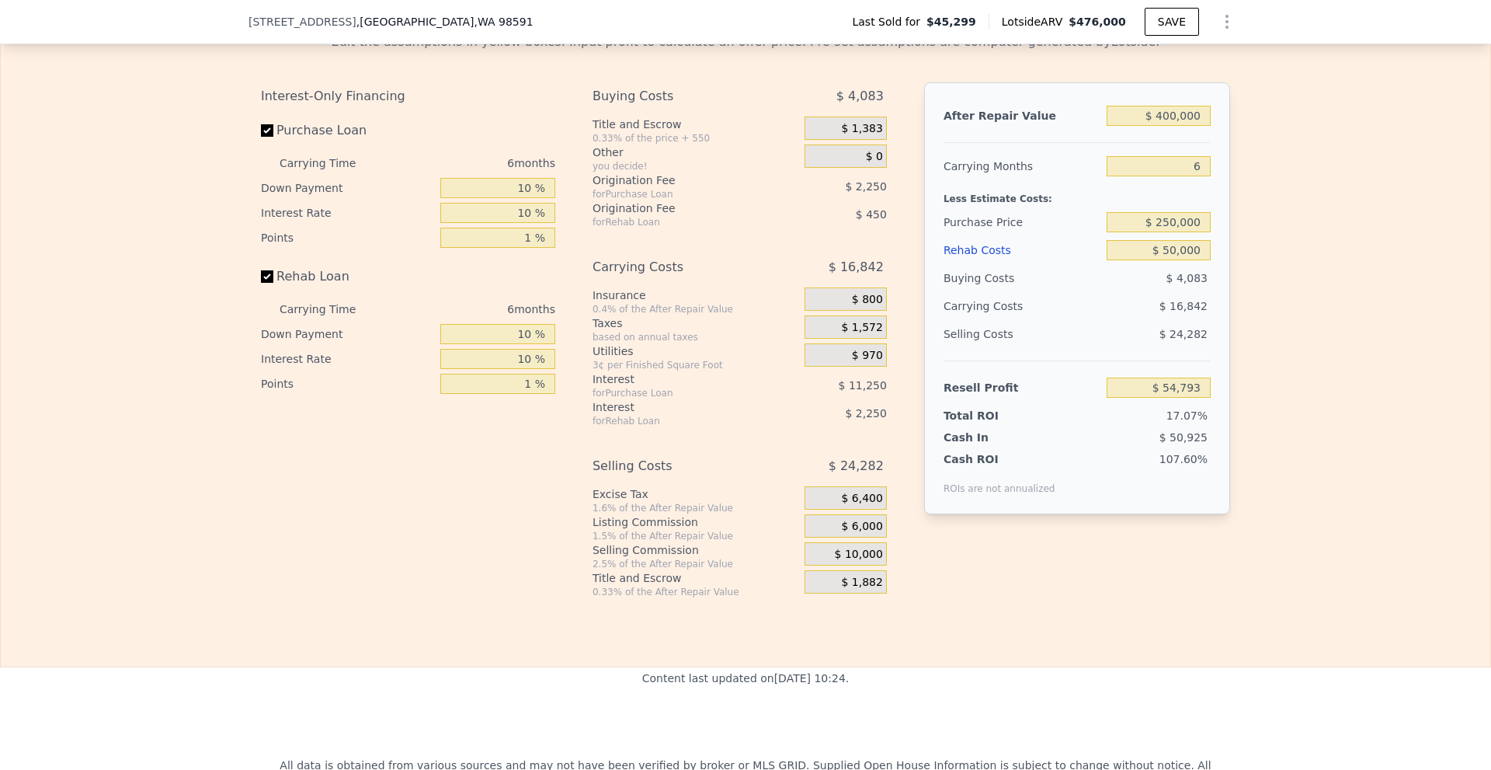
click at [1289, 256] on div "Edit the assumptions in yellow boxes. Input profit to calculate an offer price.…" at bounding box center [746, 309] width 1490 height 578
click at [1282, 221] on div "Edit the assumptions in yellow boxes. Input profit to calculate an offer price.…" at bounding box center [746, 309] width 1490 height 578
type input "$ 476,000"
type input "$ 0"
type input "$ 390,058"
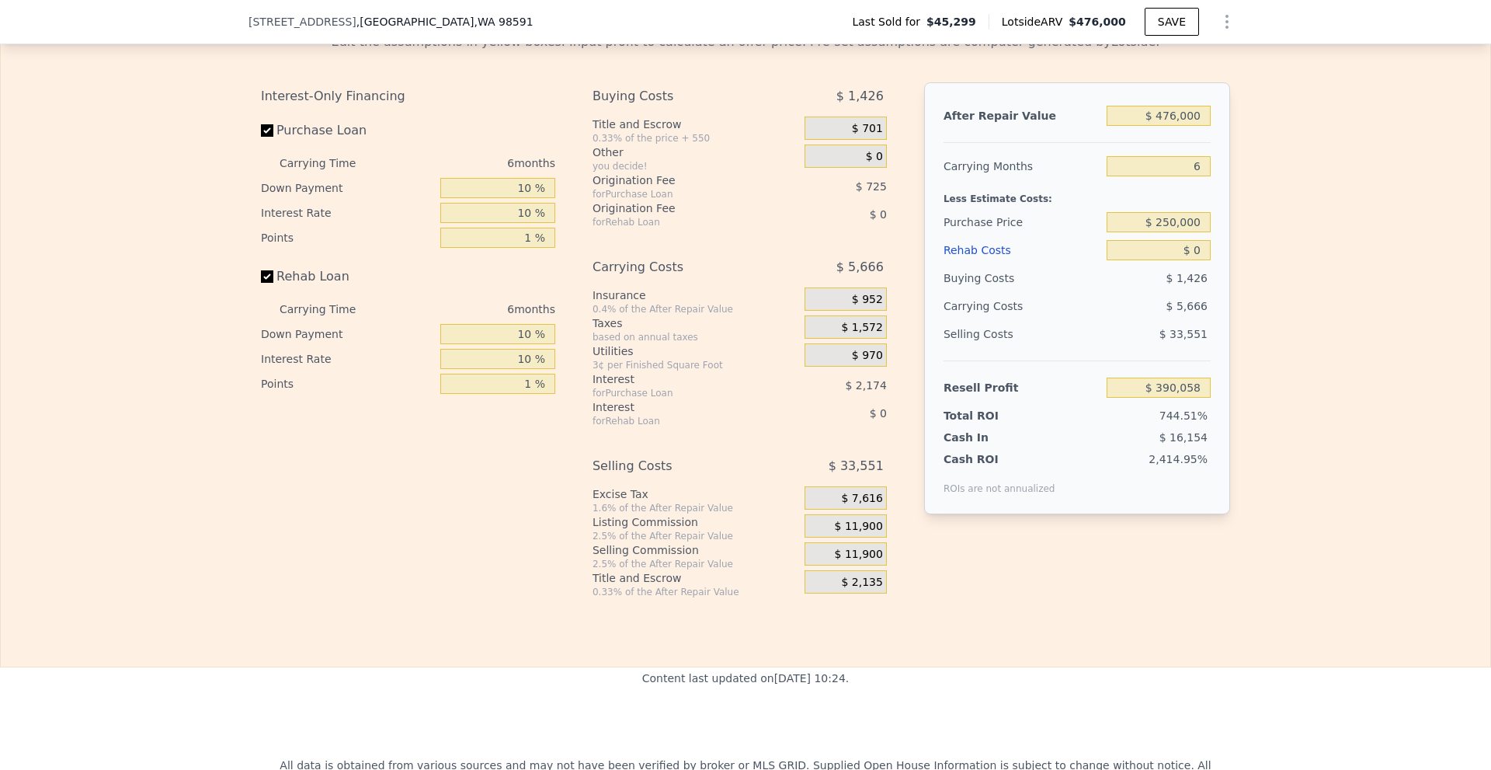
click at [1275, 224] on div "Edit the assumptions in yellow boxes. Input profit to calculate an offer price.…" at bounding box center [746, 309] width 1490 height 578
click at [1188, 260] on input "$ 0" at bounding box center [1159, 250] width 104 height 20
type input "$ 5,000"
type input "$ 389,526"
type input "$ 50,000"
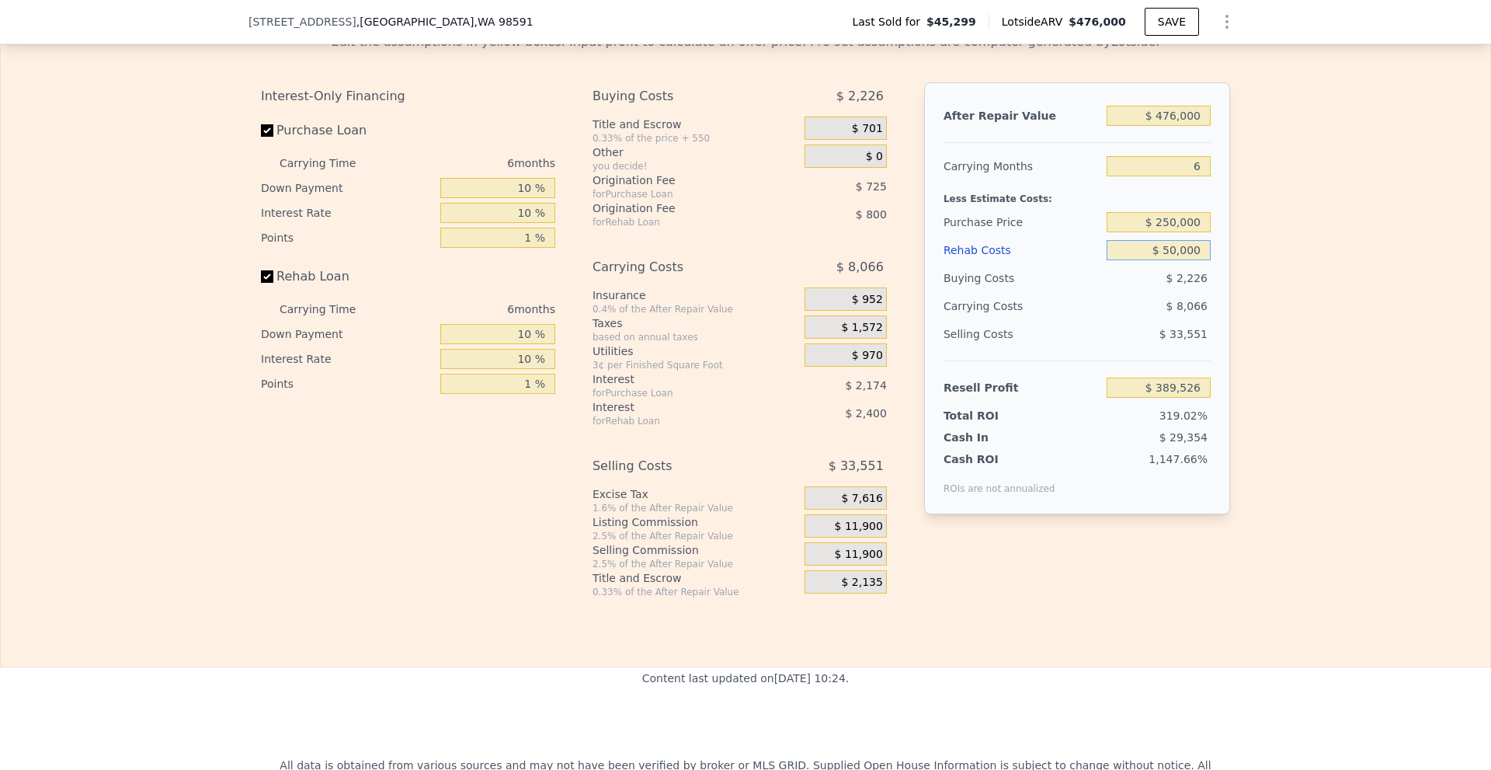
type input "$ 336,858"
type input "$ 50,000"
click at [1267, 268] on div "Edit the assumptions in yellow boxes. Input profit to calculate an offer price.…" at bounding box center [746, 309] width 1490 height 578
click at [1171, 126] on input "$ 476,000" at bounding box center [1159, 116] width 104 height 20
click at [1367, 203] on div "Edit the assumptions in yellow boxes. Input profit to calculate an offer price.…" at bounding box center [746, 309] width 1490 height 578
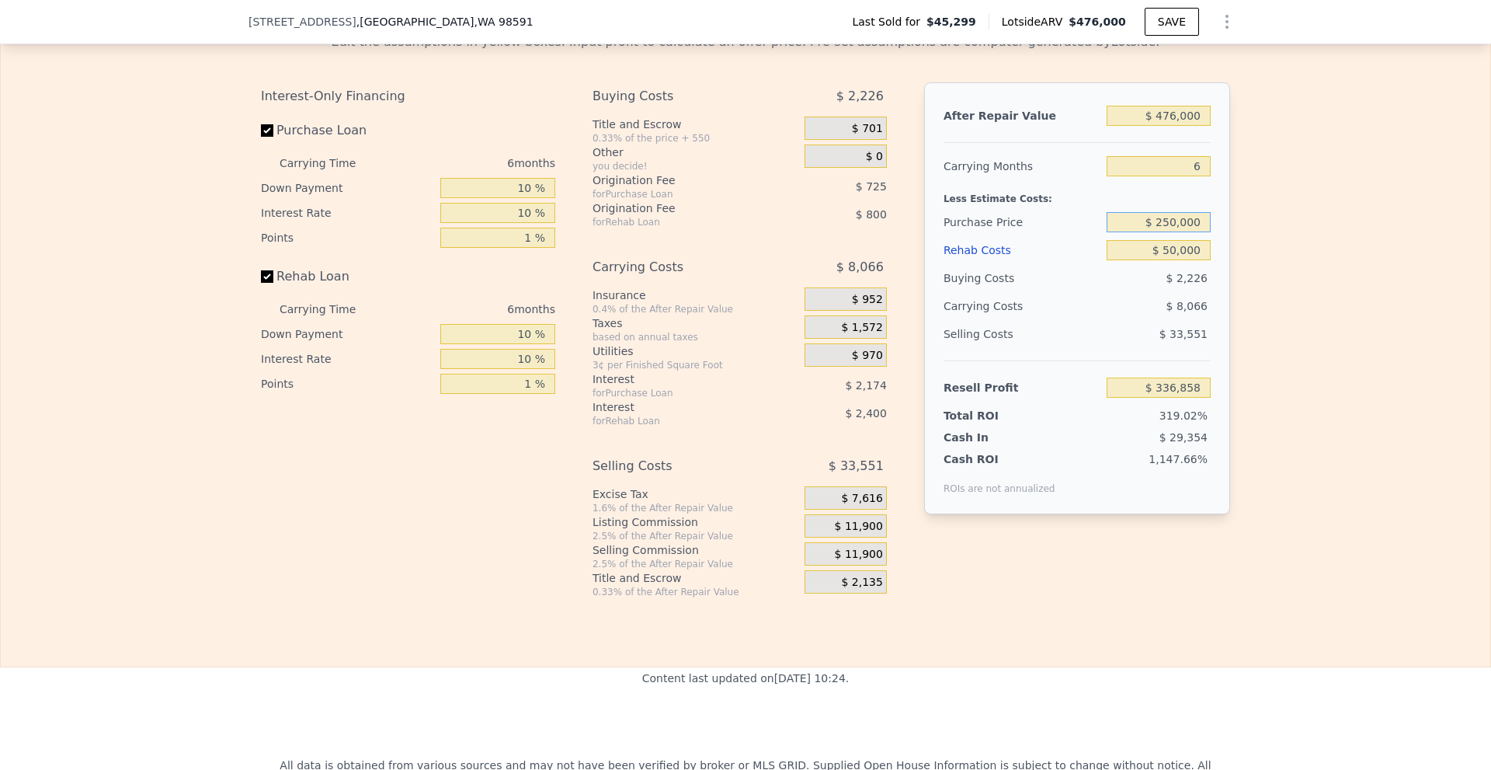
click at [1165, 232] on input "$ 250,000" at bounding box center [1159, 222] width 104 height 20
click at [1250, 284] on div "Edit the assumptions in yellow boxes. Input profit to calculate an offer price.…" at bounding box center [746, 309] width 1490 height 578
type input "$ 118,372"
click at [1307, 288] on div "Edit the assumptions in yellow boxes. Input profit to calculate an offer price.…" at bounding box center [746, 309] width 1490 height 578
click at [1184, 126] on input "$ 476,000" at bounding box center [1159, 116] width 104 height 20
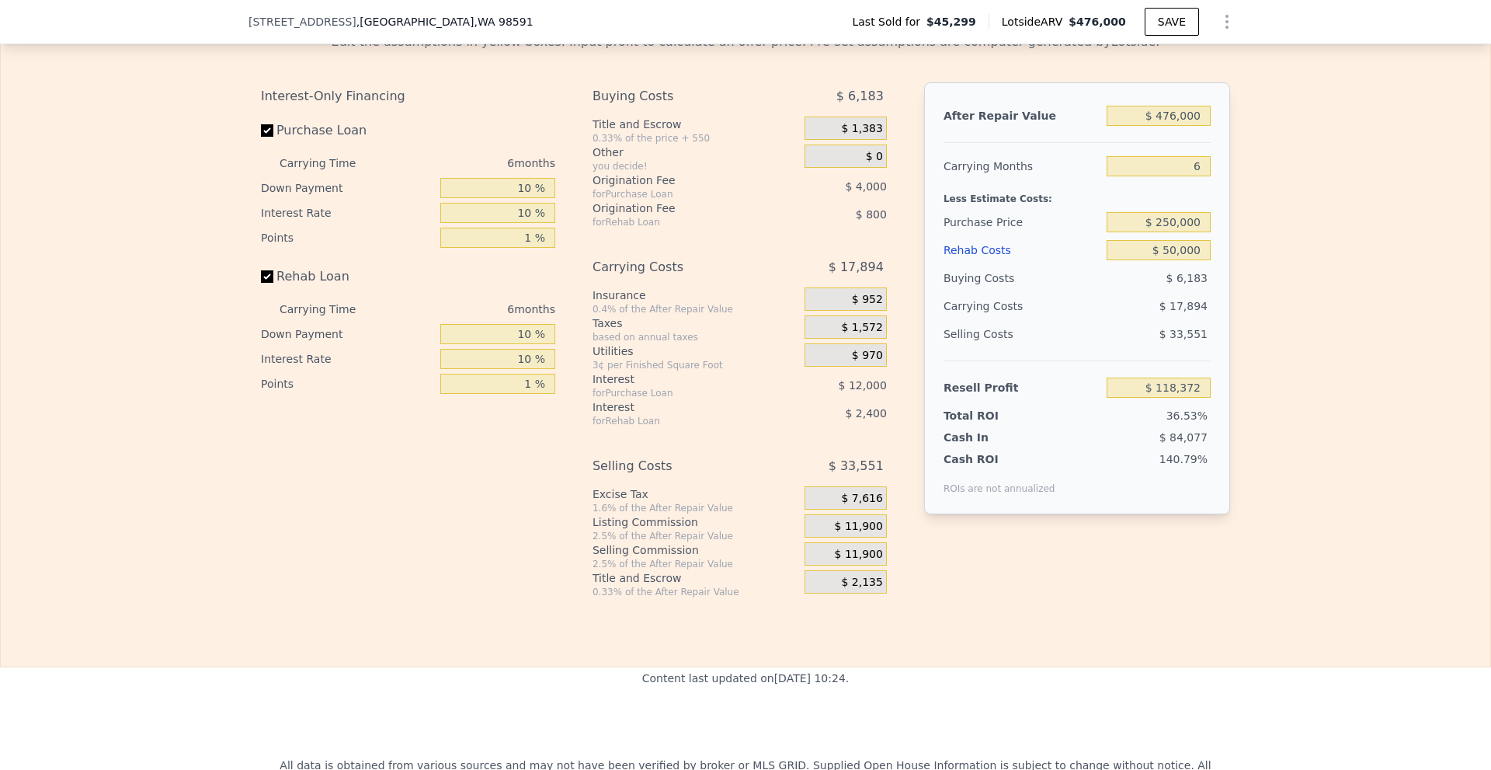
click at [1309, 235] on div "Edit the assumptions in yellow boxes. Input profit to calculate an offer price.…" at bounding box center [746, 309] width 1490 height 578
click at [1172, 260] on input "$ 50,000" at bounding box center [1159, 250] width 104 height 20
click at [1282, 266] on div "Edit the assumptions in yellow boxes. Input profit to calculate an offer price.…" at bounding box center [746, 309] width 1490 height 578
click at [1162, 126] on input "$ 476,000" at bounding box center [1159, 116] width 104 height 20
type input "$ 426,000"
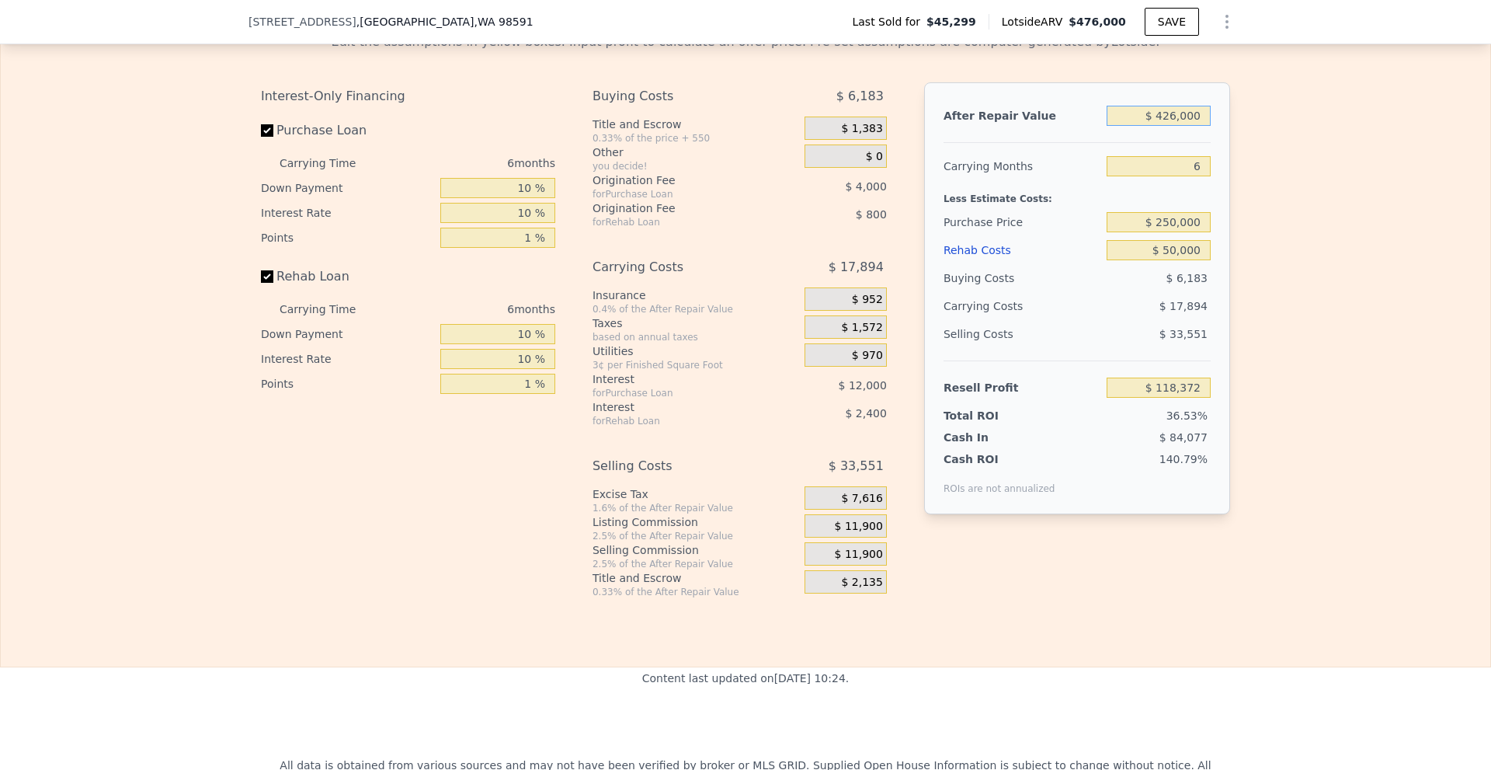
type input "$ 71,938"
type input "$ 426,000"
click at [1266, 167] on div "Edit the assumptions in yellow boxes. Input profit to calculate an offer price.…" at bounding box center [746, 309] width 1490 height 578
click at [1167, 232] on input "$ 250,000" at bounding box center [1159, 222] width 104 height 20
type input "$ 270,000"
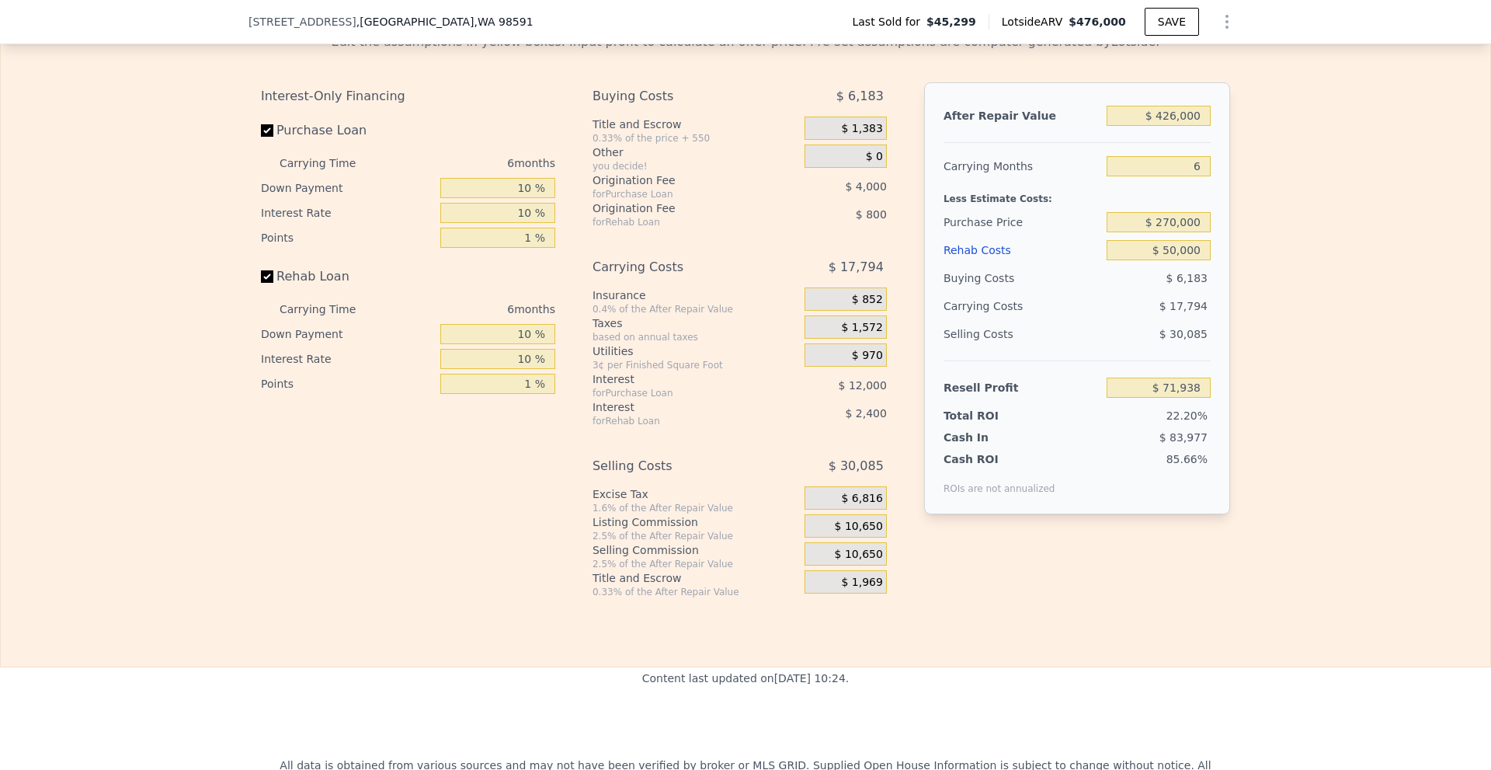
click at [1308, 280] on div "Edit the assumptions in yellow boxes. Input profit to calculate an offer price.…" at bounding box center [746, 309] width 1490 height 578
type input "$ 50,592"
click at [1300, 283] on div "Edit the assumptions in yellow boxes. Input profit to calculate an offer price.…" at bounding box center [746, 309] width 1490 height 578
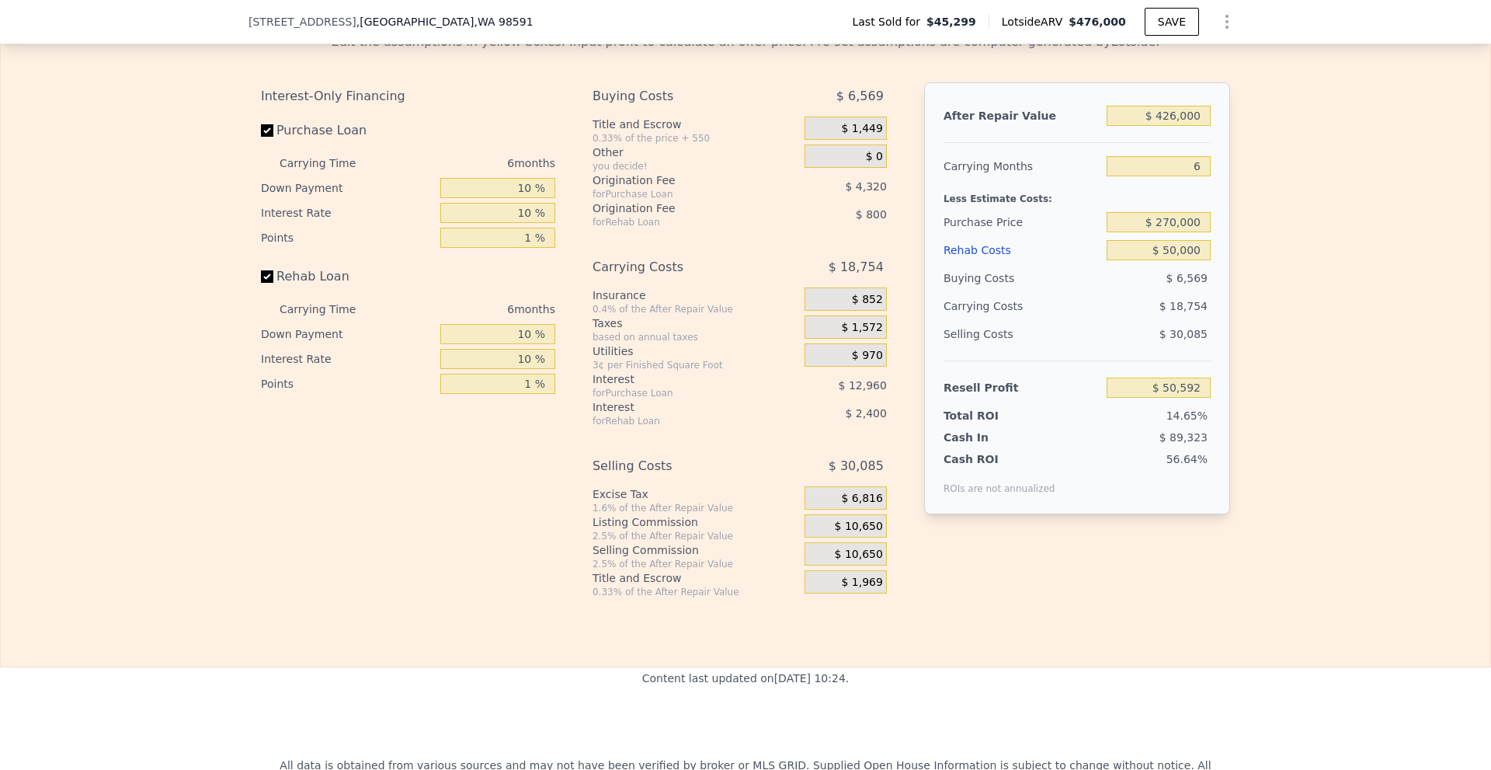
click at [1278, 247] on div "Edit the assumptions in yellow boxes. Input profit to calculate an offer price.…" at bounding box center [746, 309] width 1490 height 578
click at [1279, 249] on div "Edit the assumptions in yellow boxes. Input profit to calculate an offer price.…" at bounding box center [746, 309] width 1490 height 578
click at [1213, 273] on div "After Repair Value $ 426,000 Carrying Months 6 Less Estimate Costs: Purchase Pr…" at bounding box center [1077, 298] width 306 height 432
click at [1258, 267] on div "Edit the assumptions in yellow boxes. Input profit to calculate an offer price.…" at bounding box center [746, 309] width 1490 height 578
type input "$ 476,000"
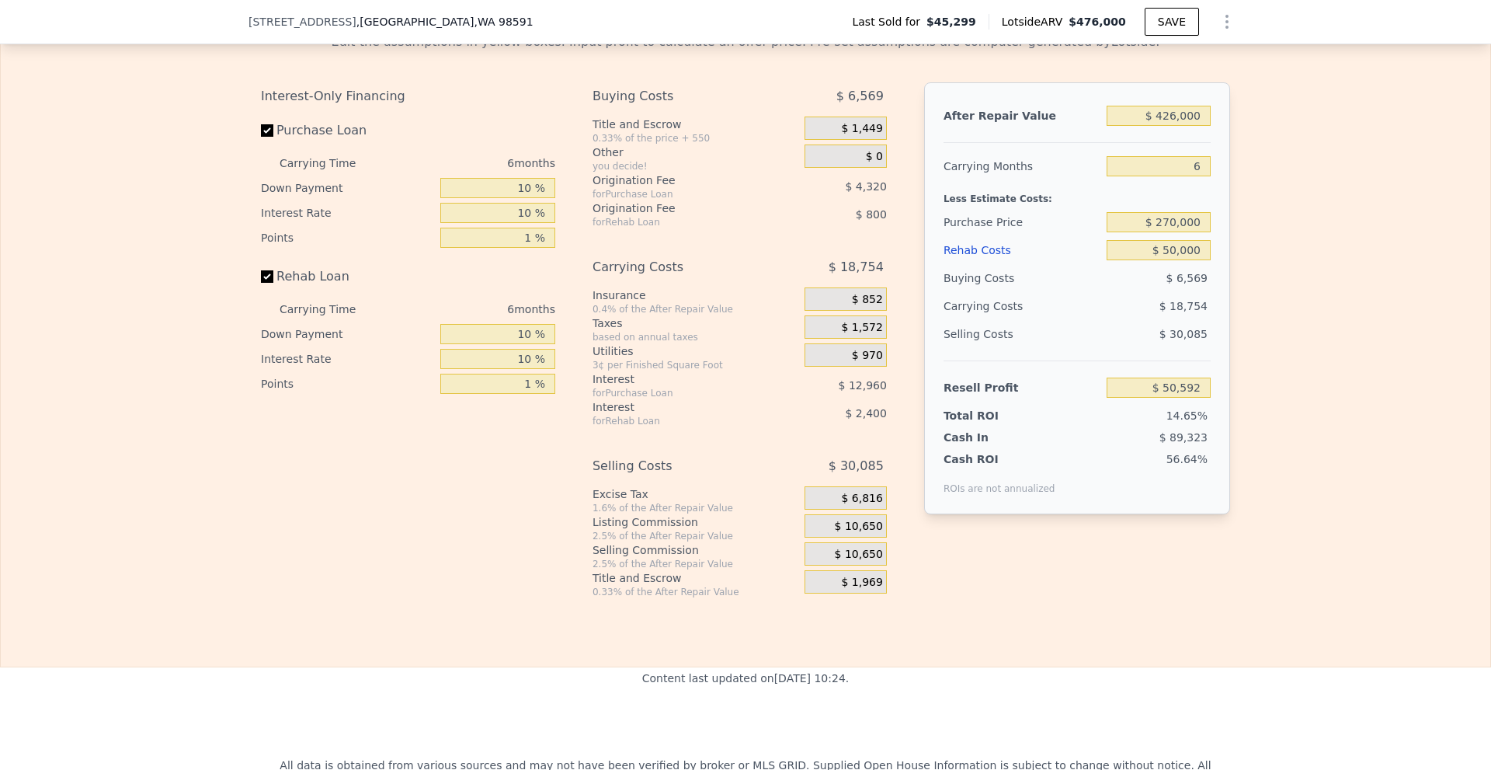
type input "$ 0"
click at [1258, 267] on div "Edit the assumptions in yellow boxes. Input profit to calculate an offer price.…" at bounding box center [746, 309] width 1490 height 578
click at [1182, 232] on input "$ 270,000" at bounding box center [1159, 222] width 104 height 20
click at [1192, 260] on input "$ 0" at bounding box center [1159, 250] width 104 height 20
type input "$ 150,226"
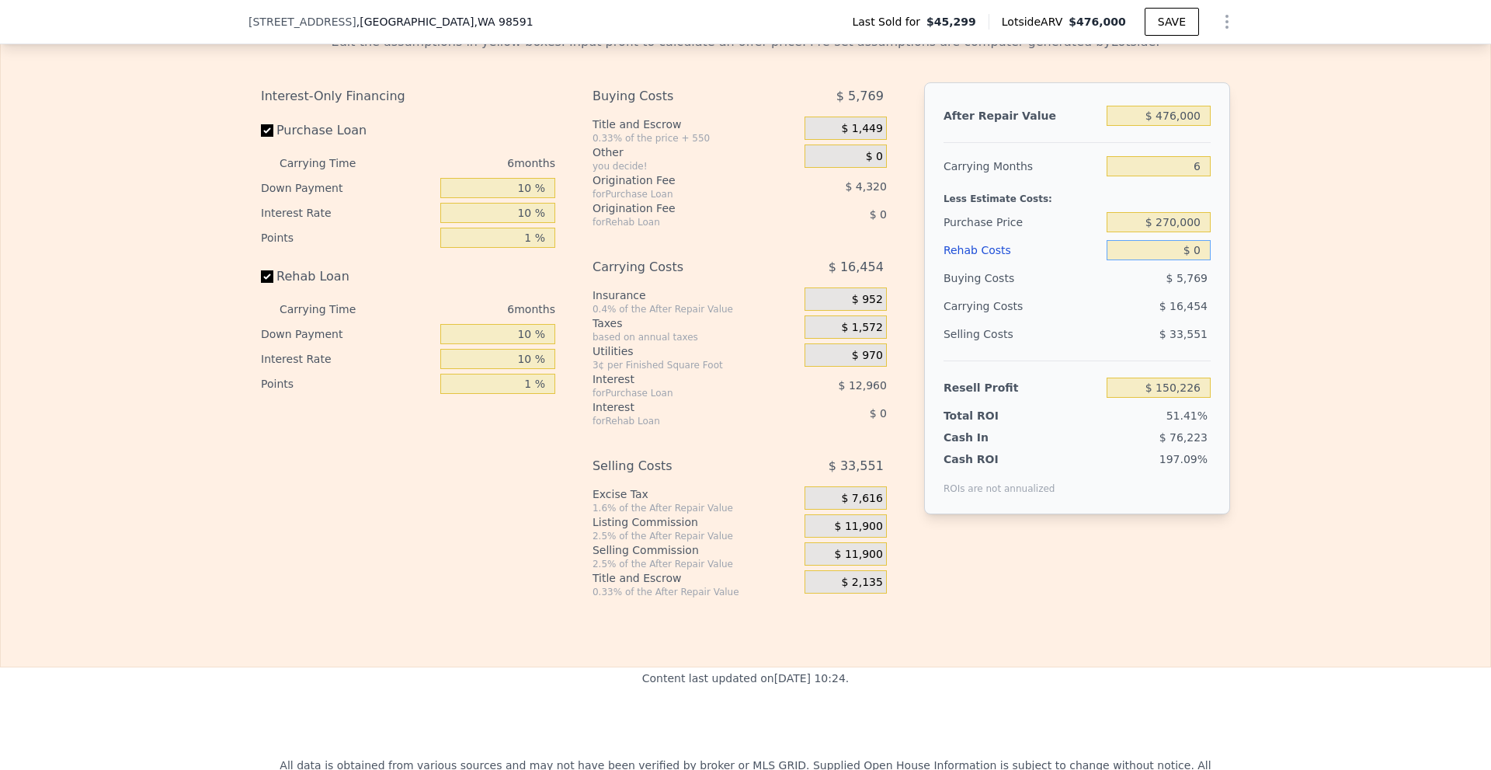
click at [1188, 260] on input "$ 0" at bounding box center [1159, 250] width 104 height 20
type input "$ 500"
type input "$ 149,694"
type input "$ 5,000"
type input "$ 144,906"
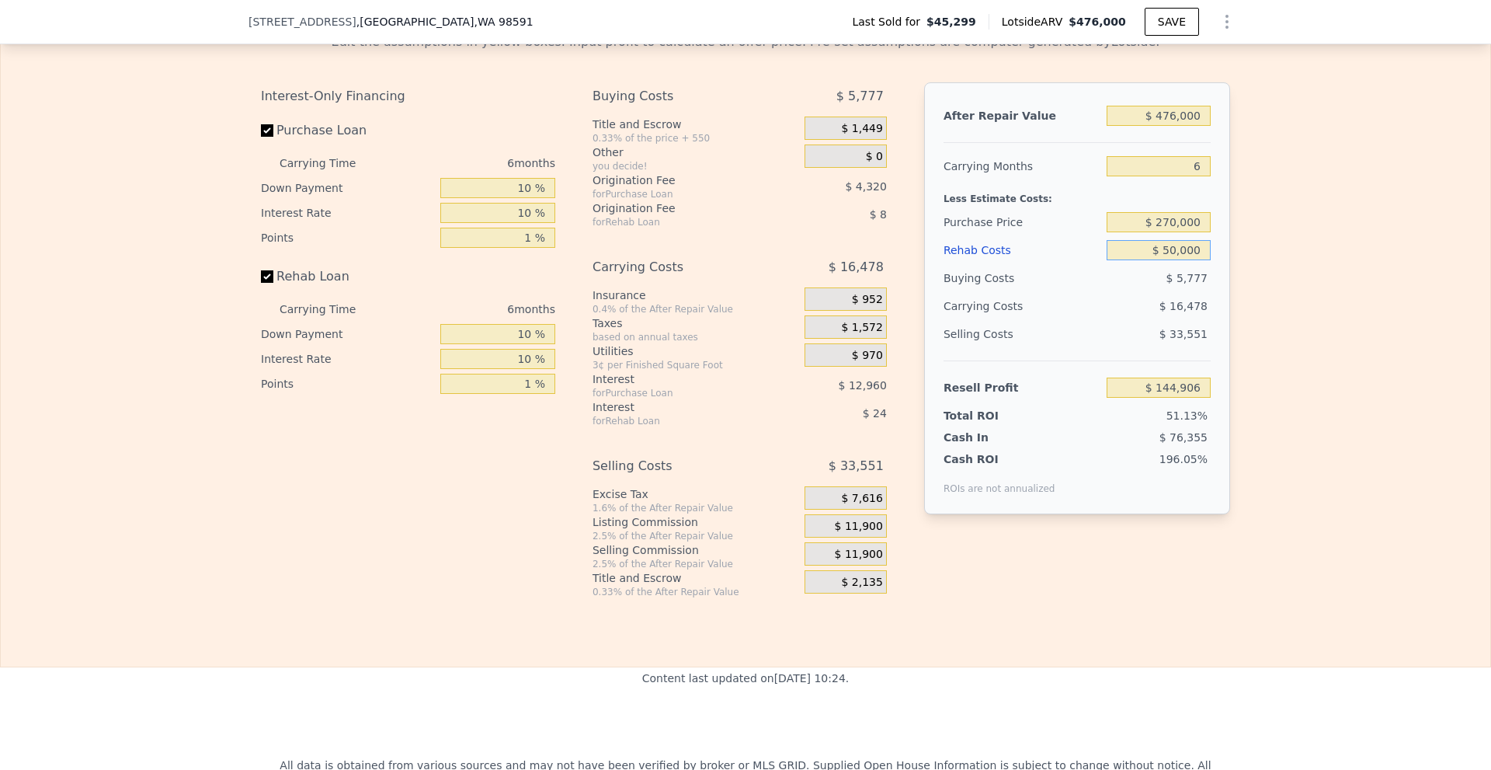
type input "$ 500,000"
type input "-$ 381,774"
type input "$ 50,000"
type input "$ 97,026"
type input "$ 50,000"
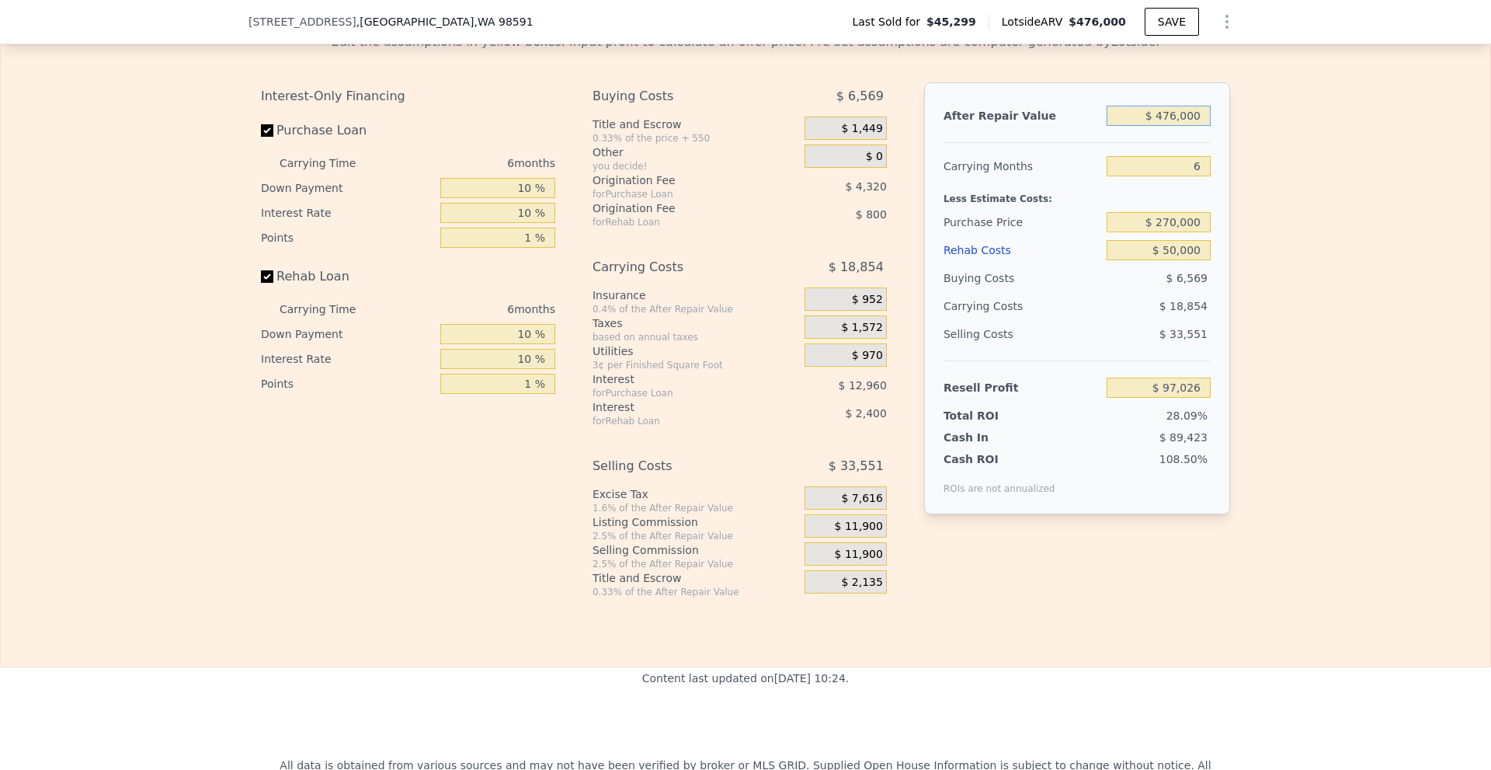
click at [1165, 126] on input "$ 476,000" at bounding box center [1159, 116] width 104 height 20
type input "$ 426,000"
type input "$ 50,592"
click at [1344, 234] on div "Edit the assumptions in yellow boxes. Input profit to calculate an offer price.…" at bounding box center [746, 309] width 1490 height 578
click at [1167, 232] on input "$ 270,000" at bounding box center [1159, 222] width 104 height 20
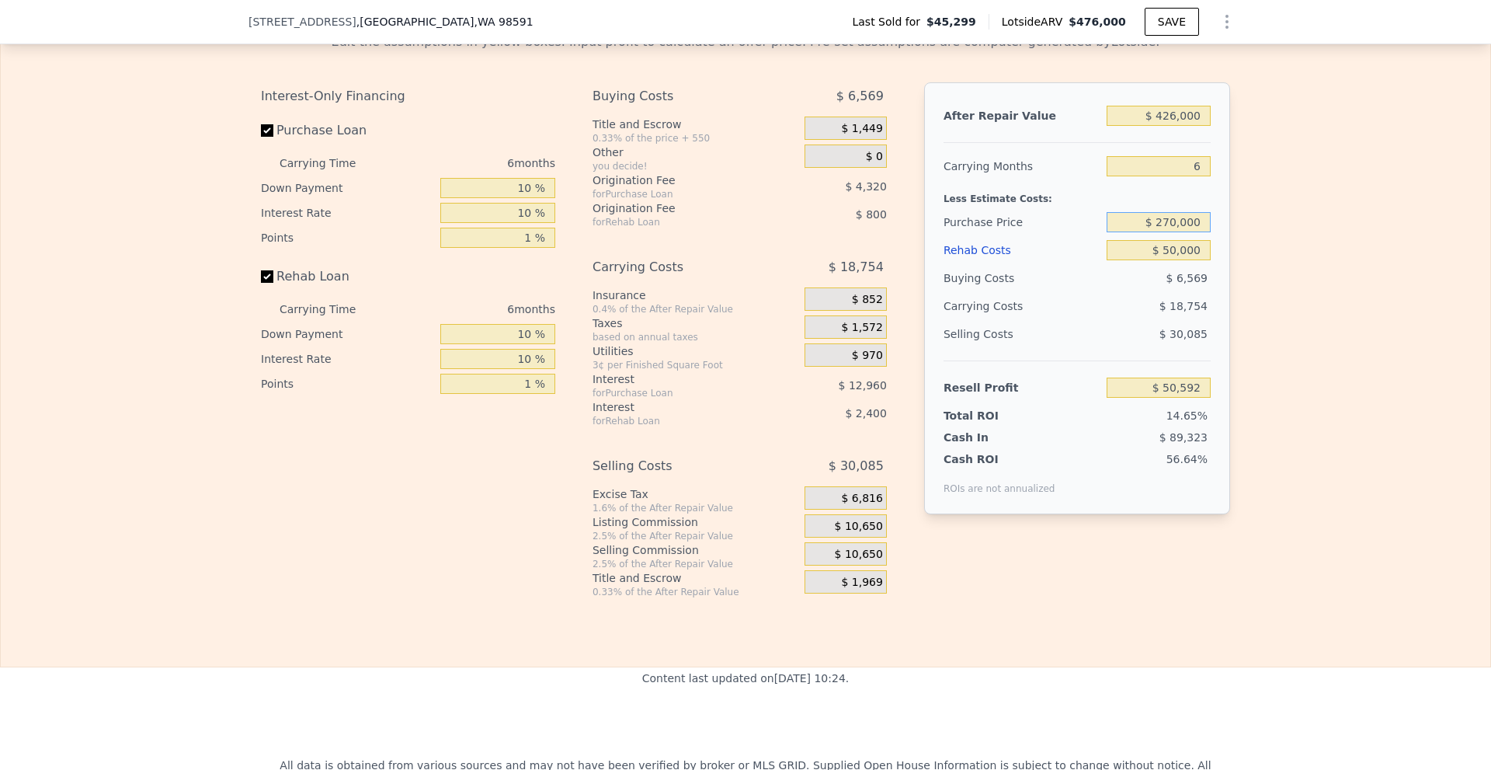
click at [1171, 232] on input "$ 270,000" at bounding box center [1159, 222] width 104 height 20
click at [1173, 232] on input "$ 270,000" at bounding box center [1159, 222] width 104 height 20
type input "$ 275,000"
click at [1271, 258] on div "Edit the assumptions in yellow boxes. Input profit to calculate an offer price.…" at bounding box center [746, 309] width 1490 height 578
type input "$ 45,255"
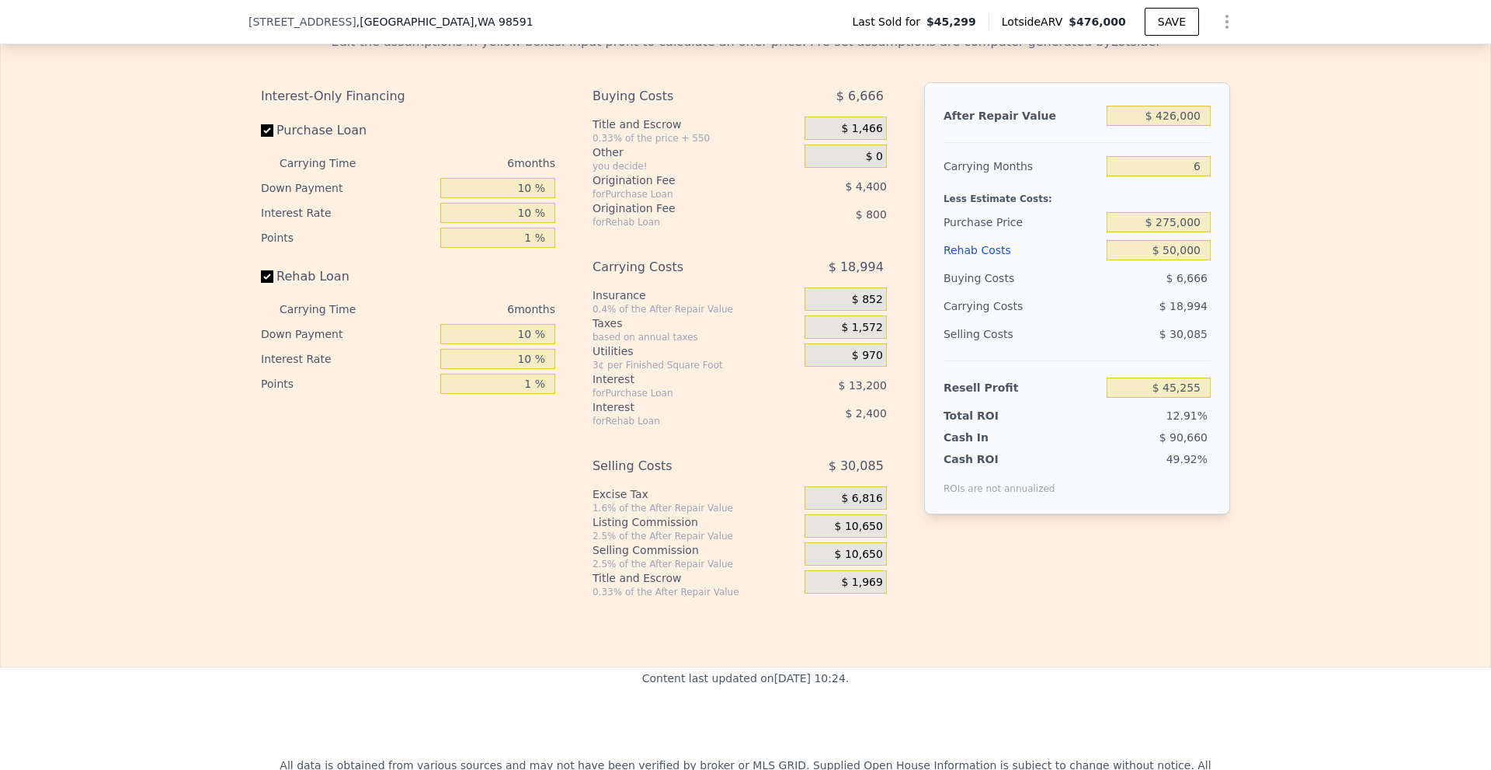
click at [1271, 237] on div "Edit the assumptions in yellow boxes. Input profit to calculate an offer price.…" at bounding box center [746, 309] width 1490 height 578
drag, startPoint x: 1160, startPoint y: 240, endPoint x: 1168, endPoint y: 241, distance: 8.6
click at [1168, 232] on input "$ 275,000" at bounding box center [1159, 222] width 104 height 20
type input "$ 325,000"
click at [1301, 287] on div "Edit the assumptions in yellow boxes. Input profit to calculate an offer price.…" at bounding box center [746, 309] width 1490 height 578
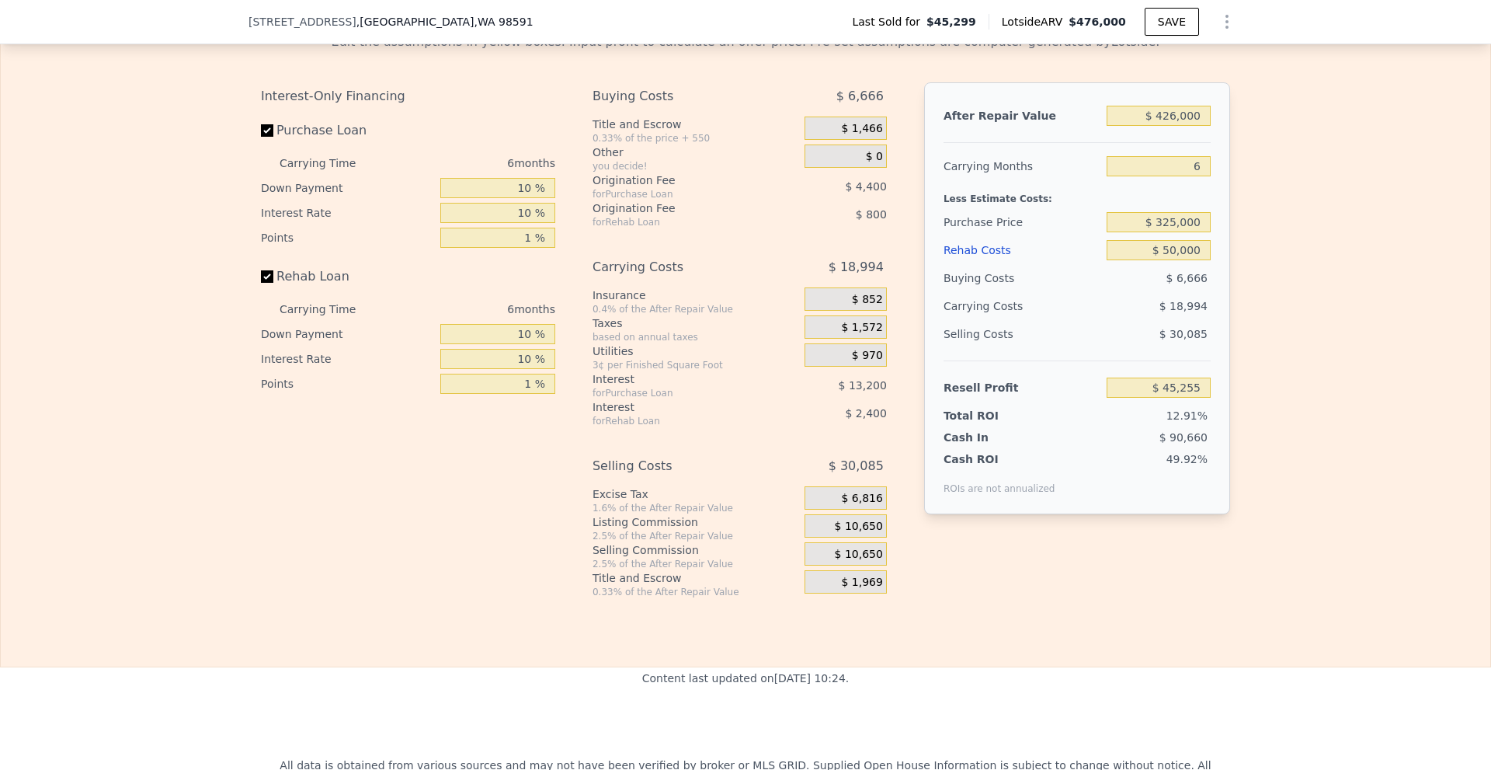
type input "-$ 8,111"
click at [1164, 260] on input "$ 50,000" at bounding box center [1159, 250] width 104 height 20
click at [1275, 267] on div "Edit the assumptions in yellow boxes. Input profit to calculate an offer price.…" at bounding box center [746, 309] width 1490 height 578
click at [1265, 87] on div "Edit the assumptions in yellow boxes. Input profit to calculate an offer price.…" at bounding box center [746, 309] width 1490 height 578
